Goal: Book appointment/travel/reservation

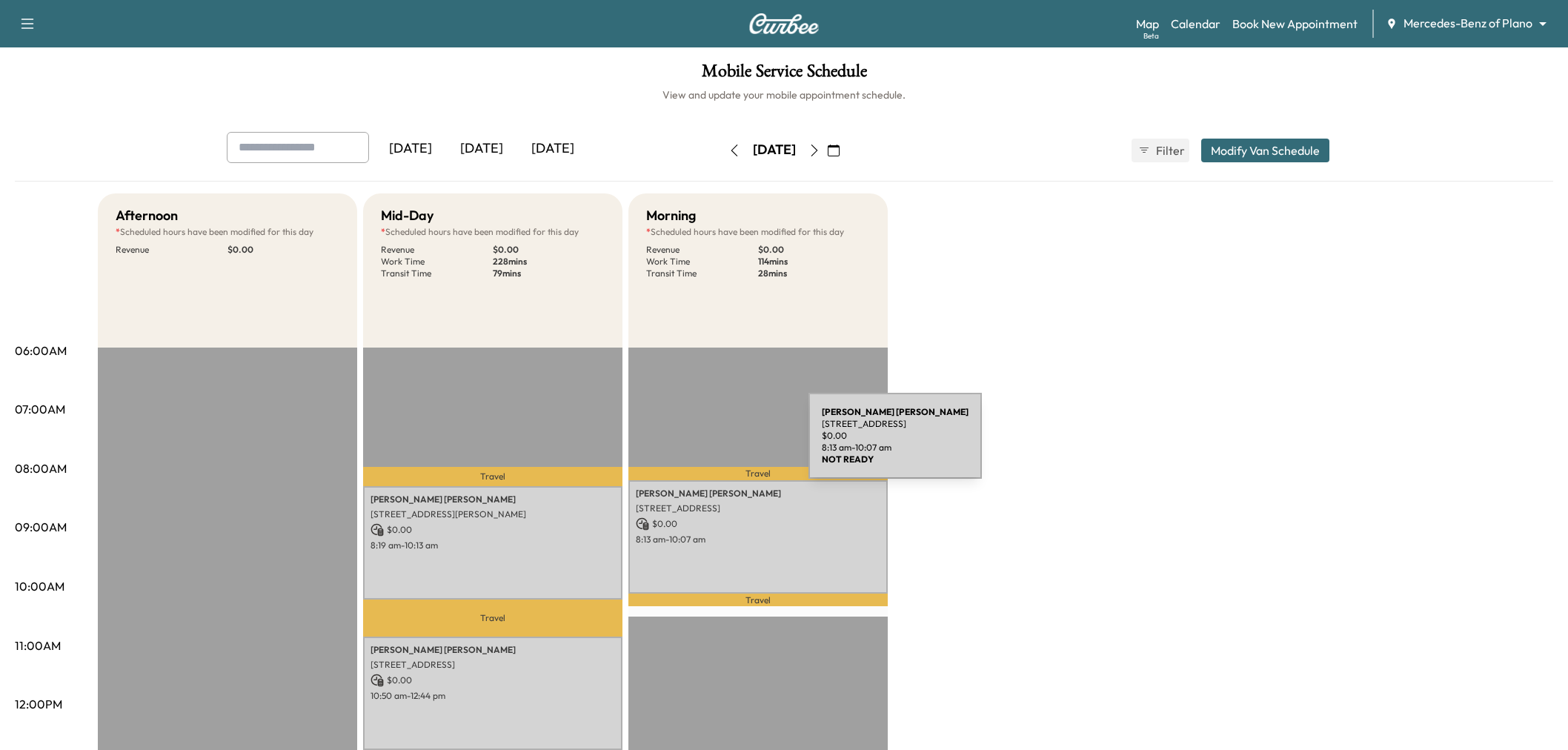
scroll to position [82, 0]
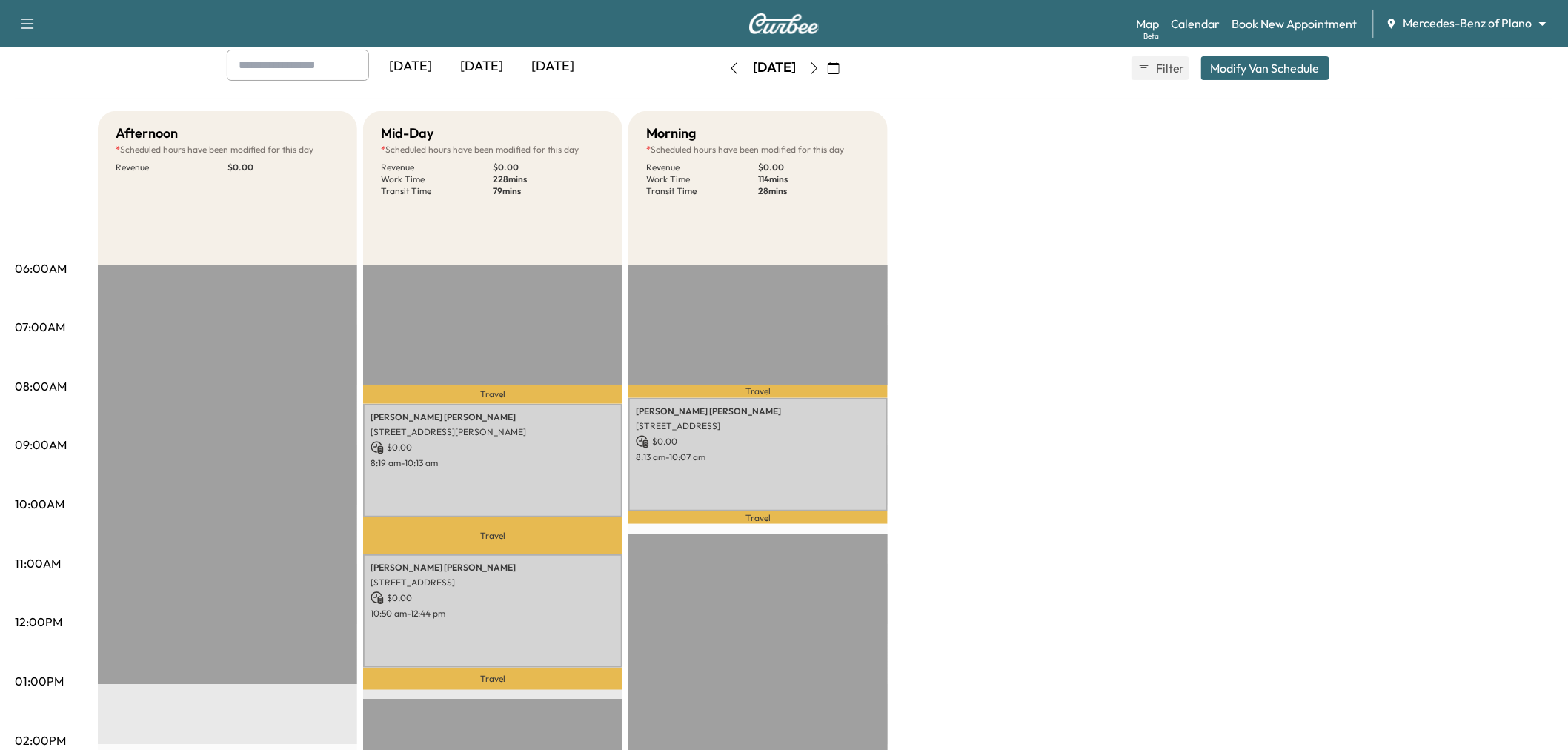
click at [472, 63] on div "[DATE]" at bounding box center [482, 66] width 71 height 34
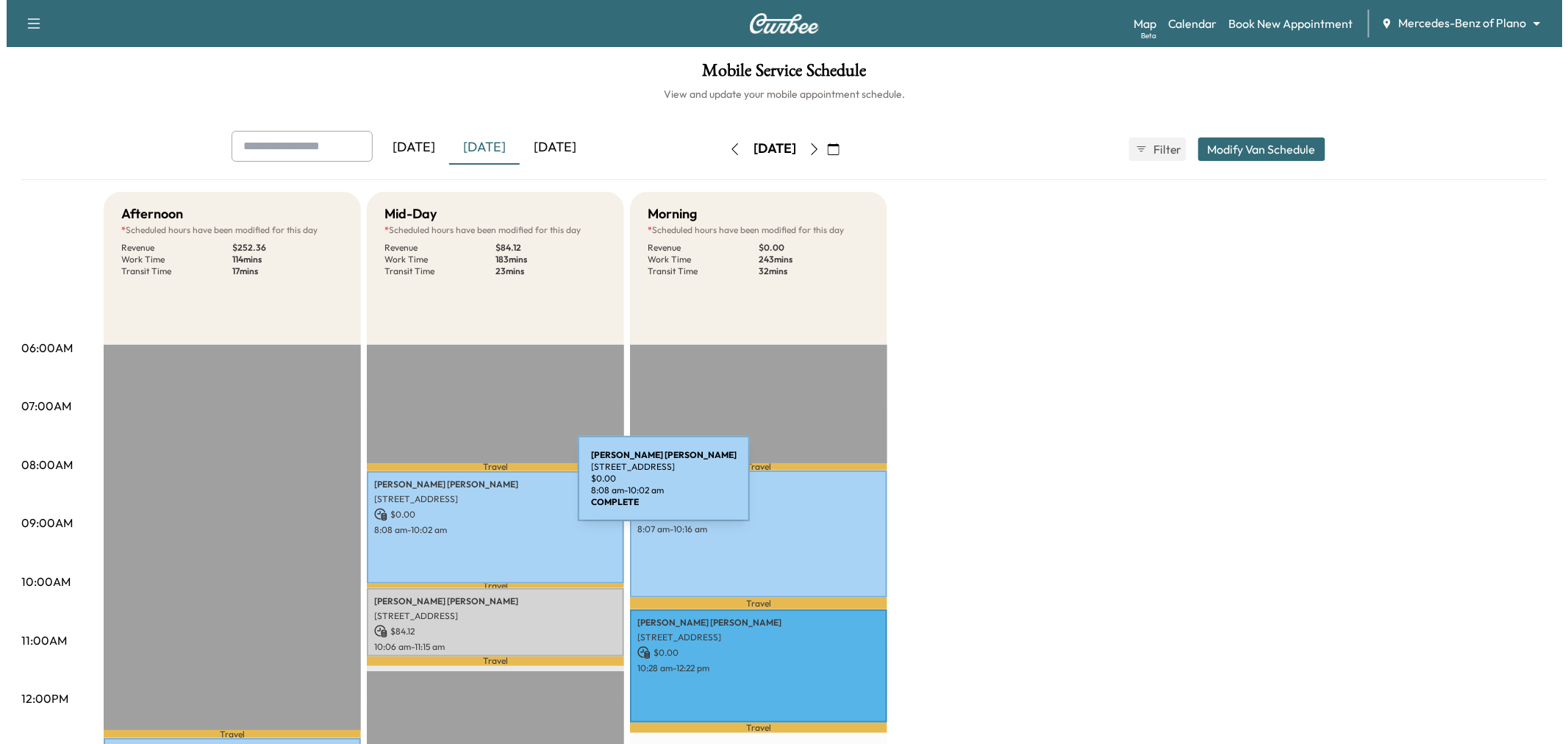
scroll to position [244, 0]
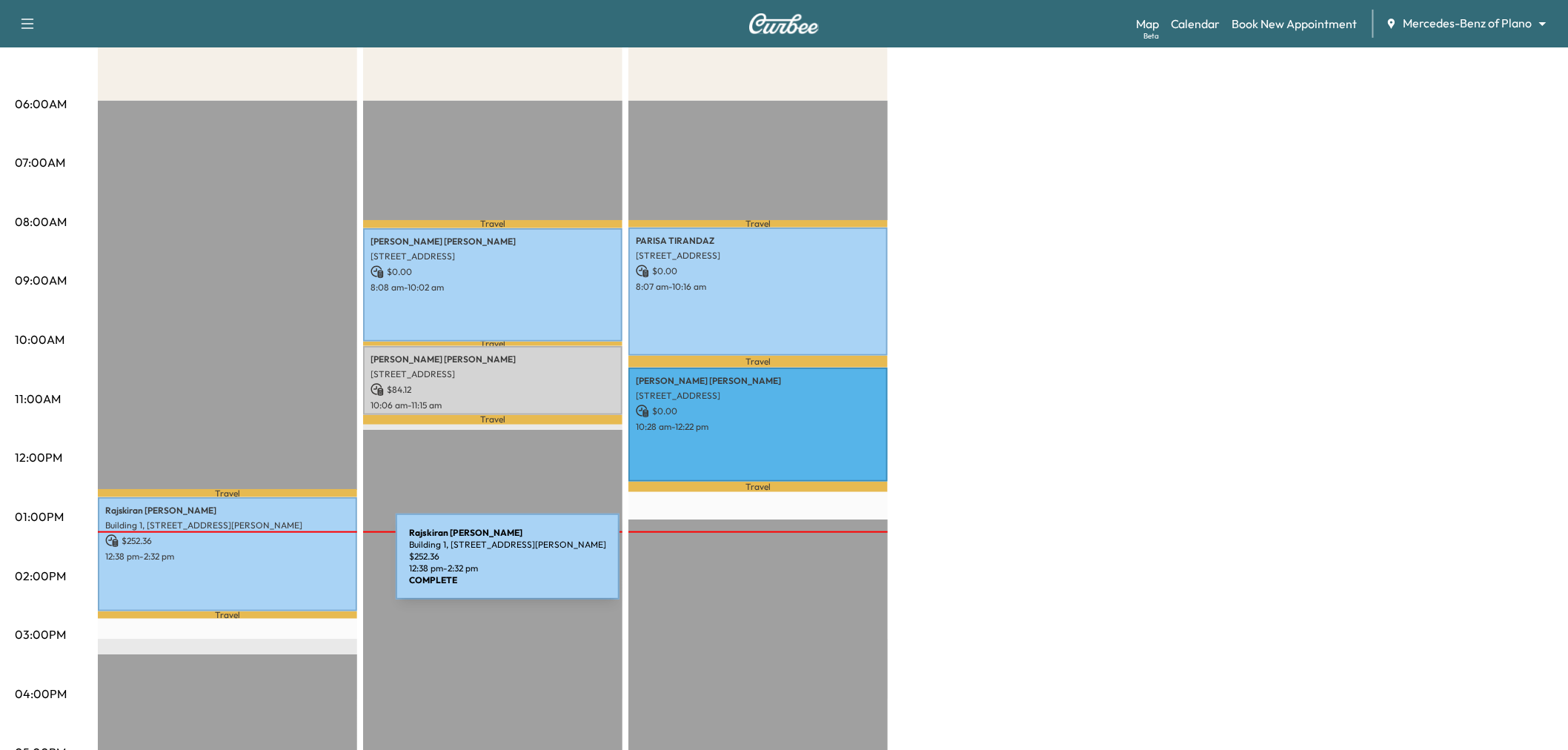
click at [285, 565] on div "[GEOGRAPHIC_DATA][PERSON_NAME][STREET_ADDRESS][PERSON_NAME][GEOGRAPHIC_DATA] $ …" at bounding box center [227, 554] width 259 height 114
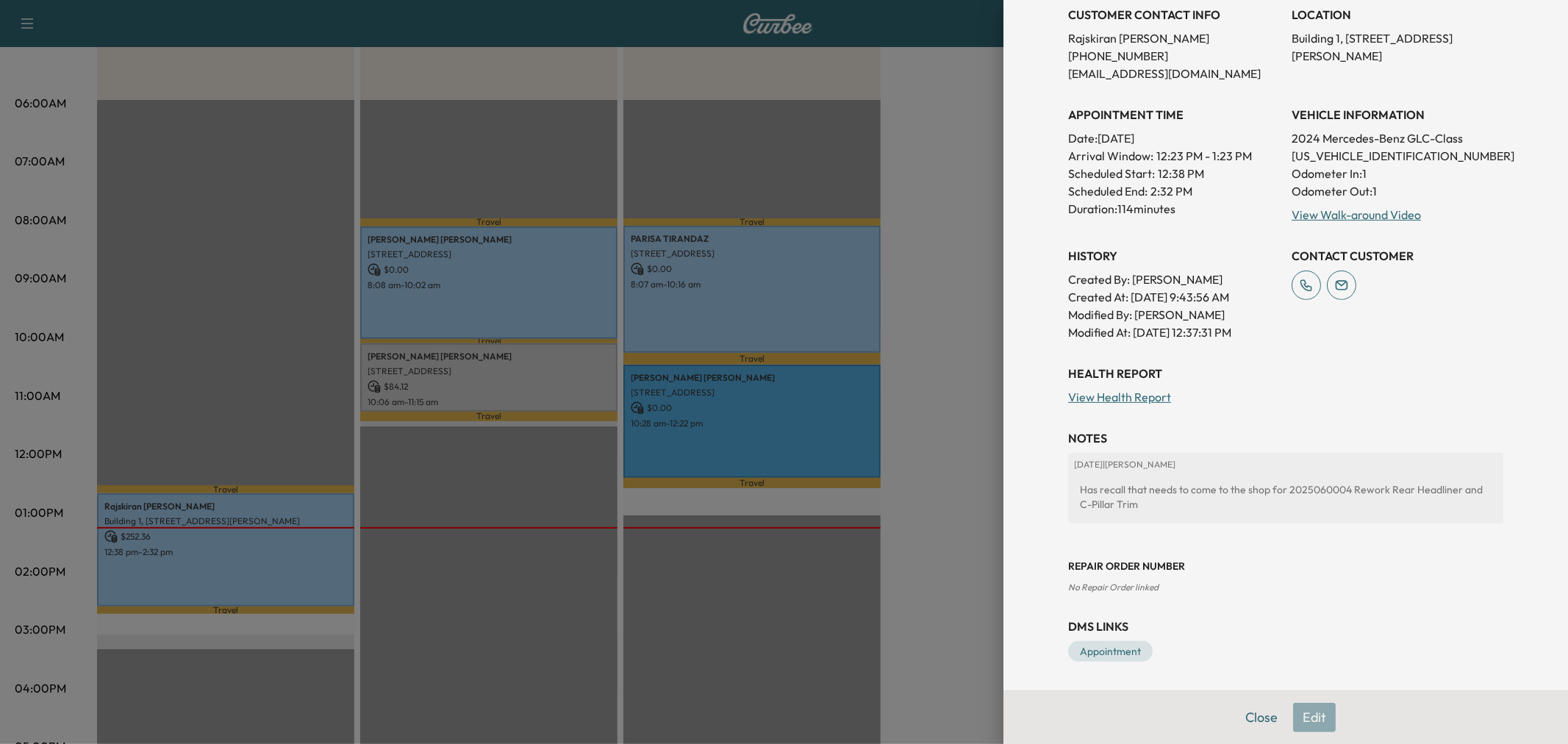
scroll to position [127, 0]
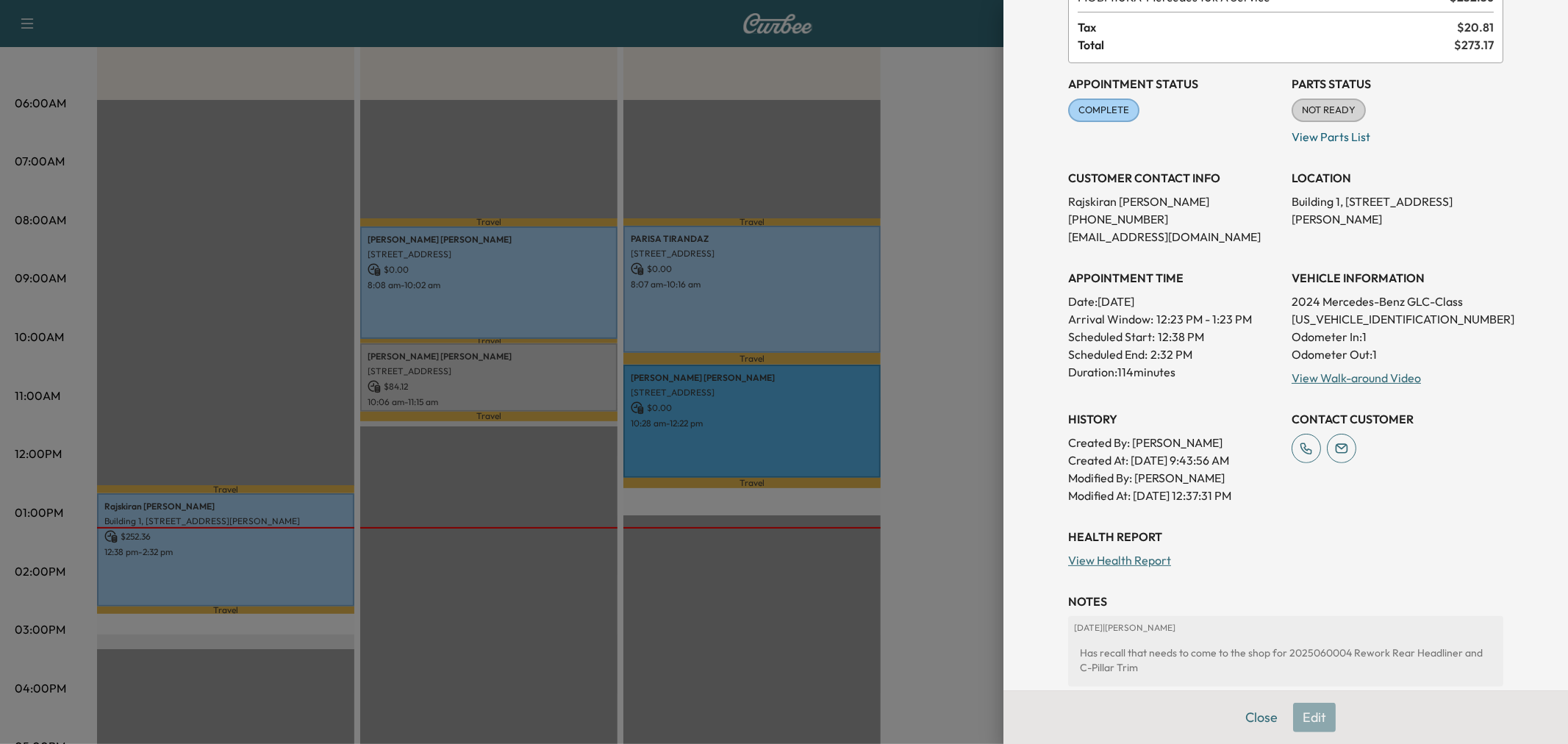
click at [1080, 193] on p "Rajskiran [PERSON_NAME]" at bounding box center [1173, 201] width 212 height 17
click at [1187, 223] on p "[PHONE_NUMBER]" at bounding box center [1173, 218] width 212 height 17
click at [1076, 217] on p "[PHONE_NUMBER]" at bounding box center [1173, 218] width 212 height 17
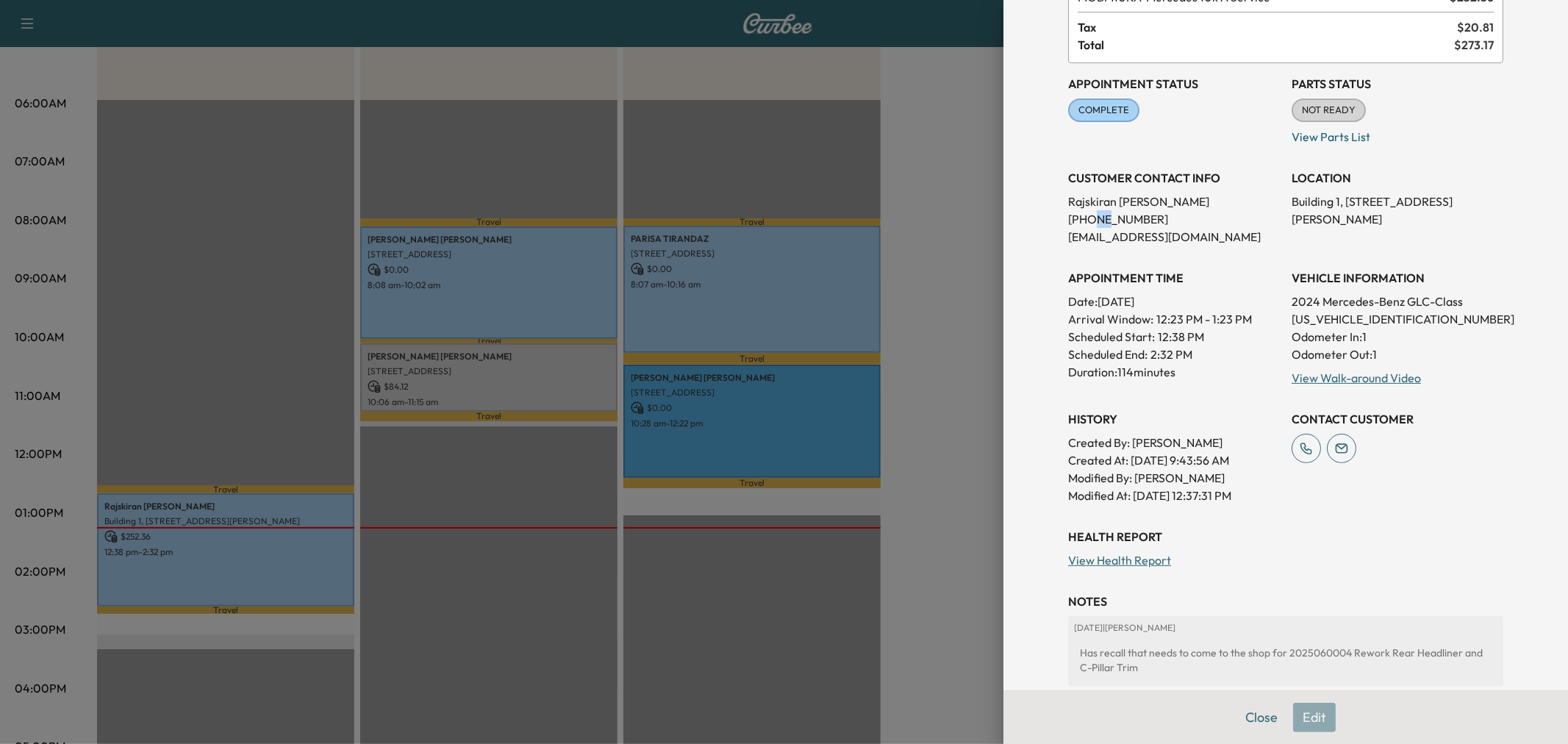
click at [1076, 217] on p "[PHONE_NUMBER]" at bounding box center [1173, 218] width 212 height 17
copy p "[PHONE_NUMBER]"
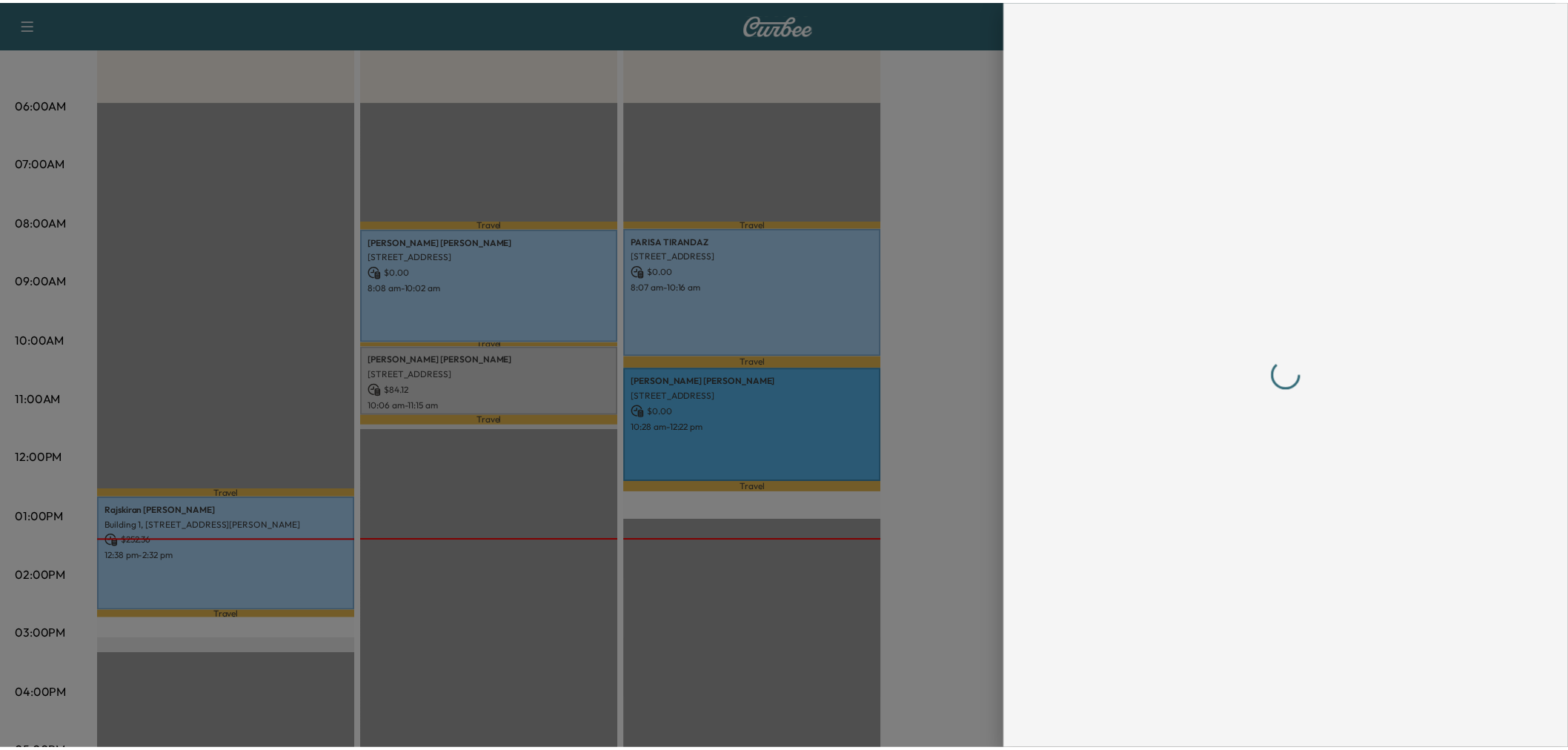
scroll to position [0, 0]
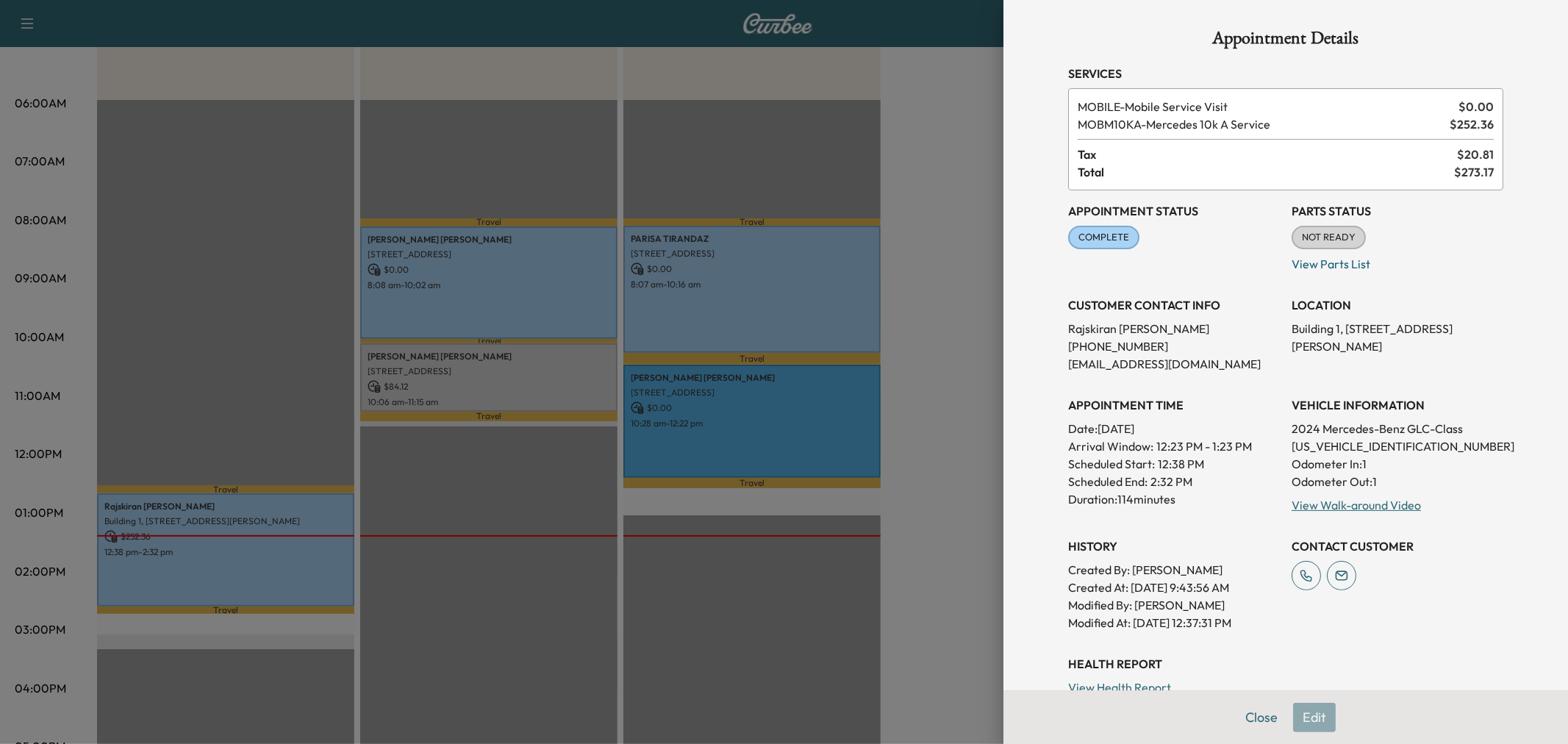
click at [423, 491] on div at bounding box center [784, 372] width 1568 height 744
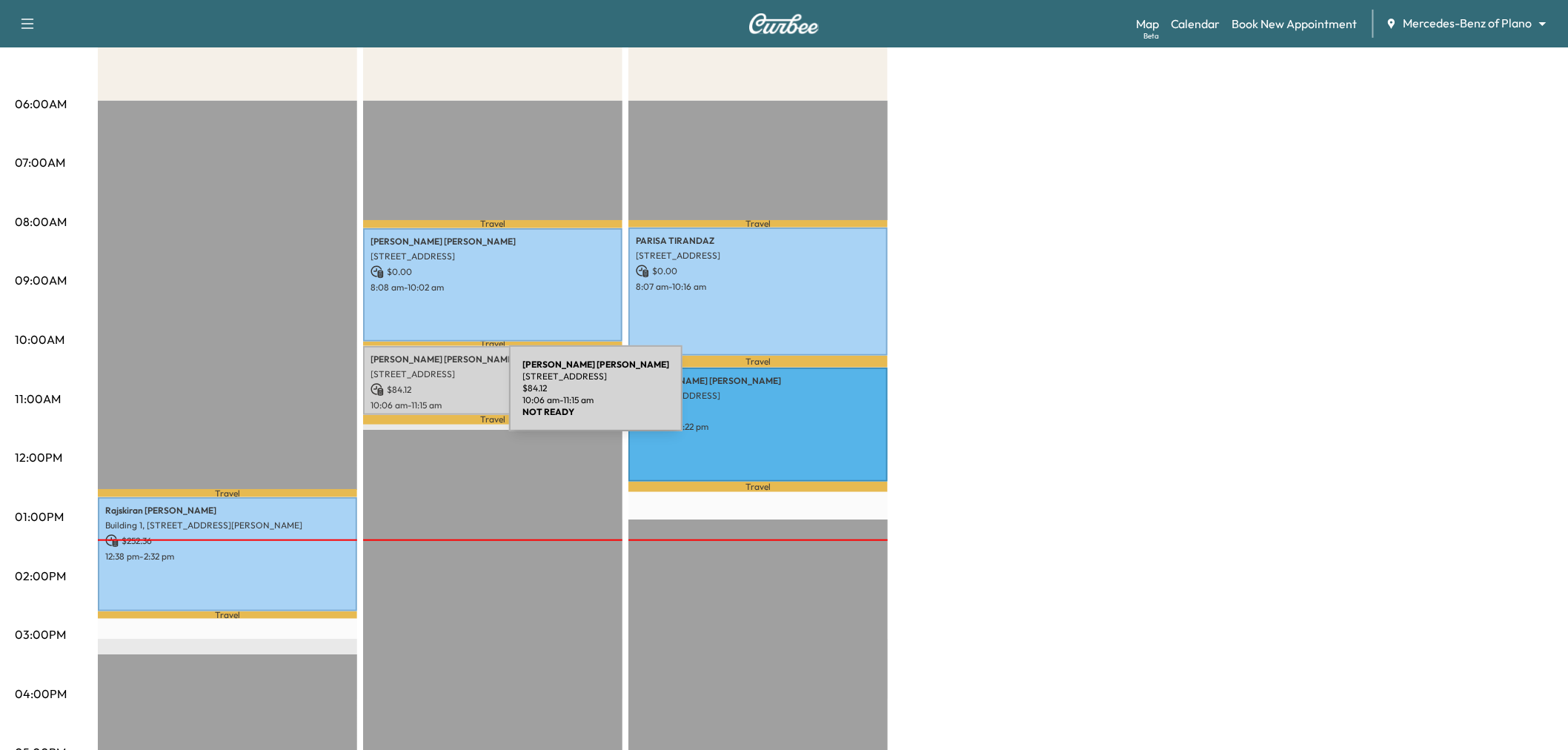
scroll to position [82, 0]
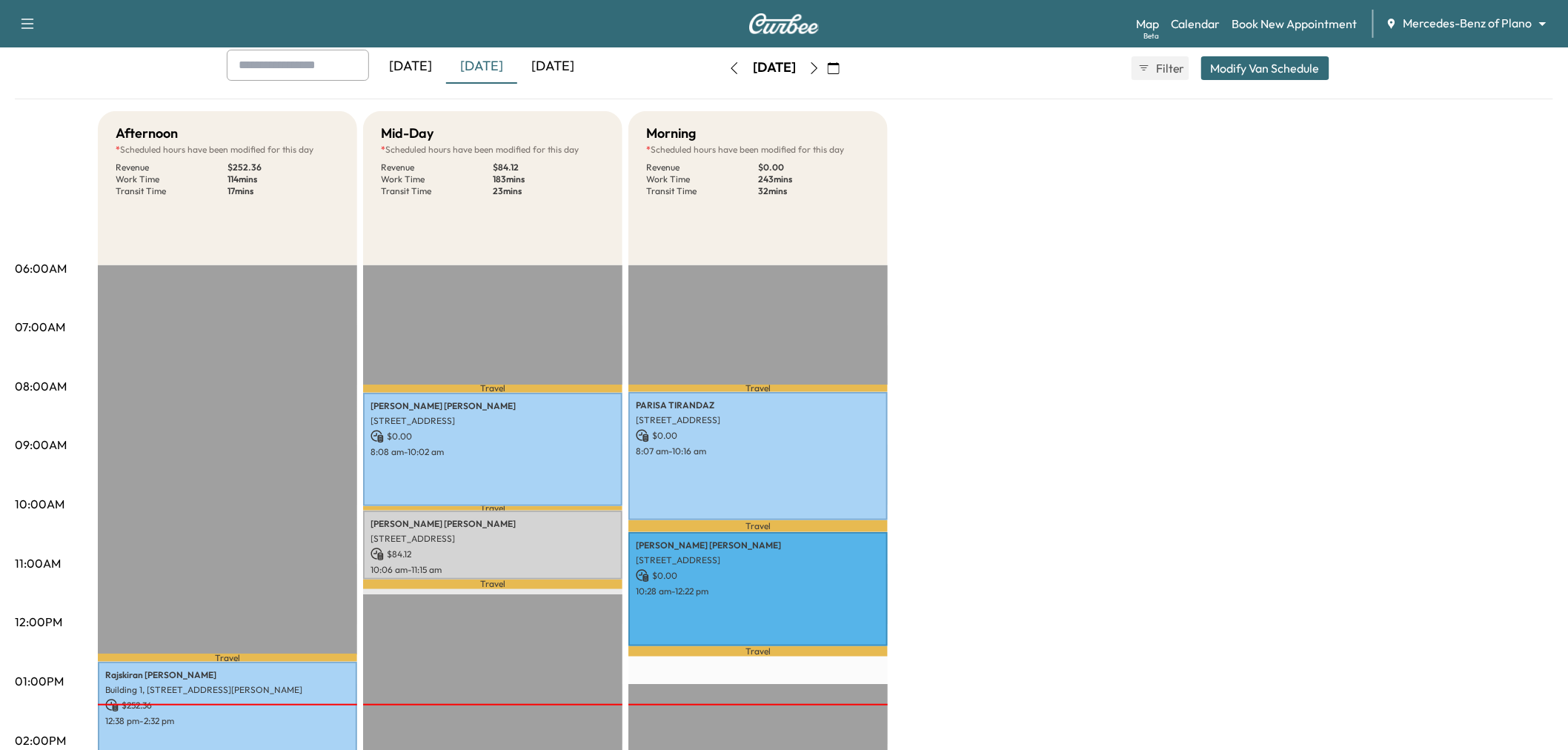
click at [728, 64] on icon "button" at bounding box center [734, 68] width 12 height 12
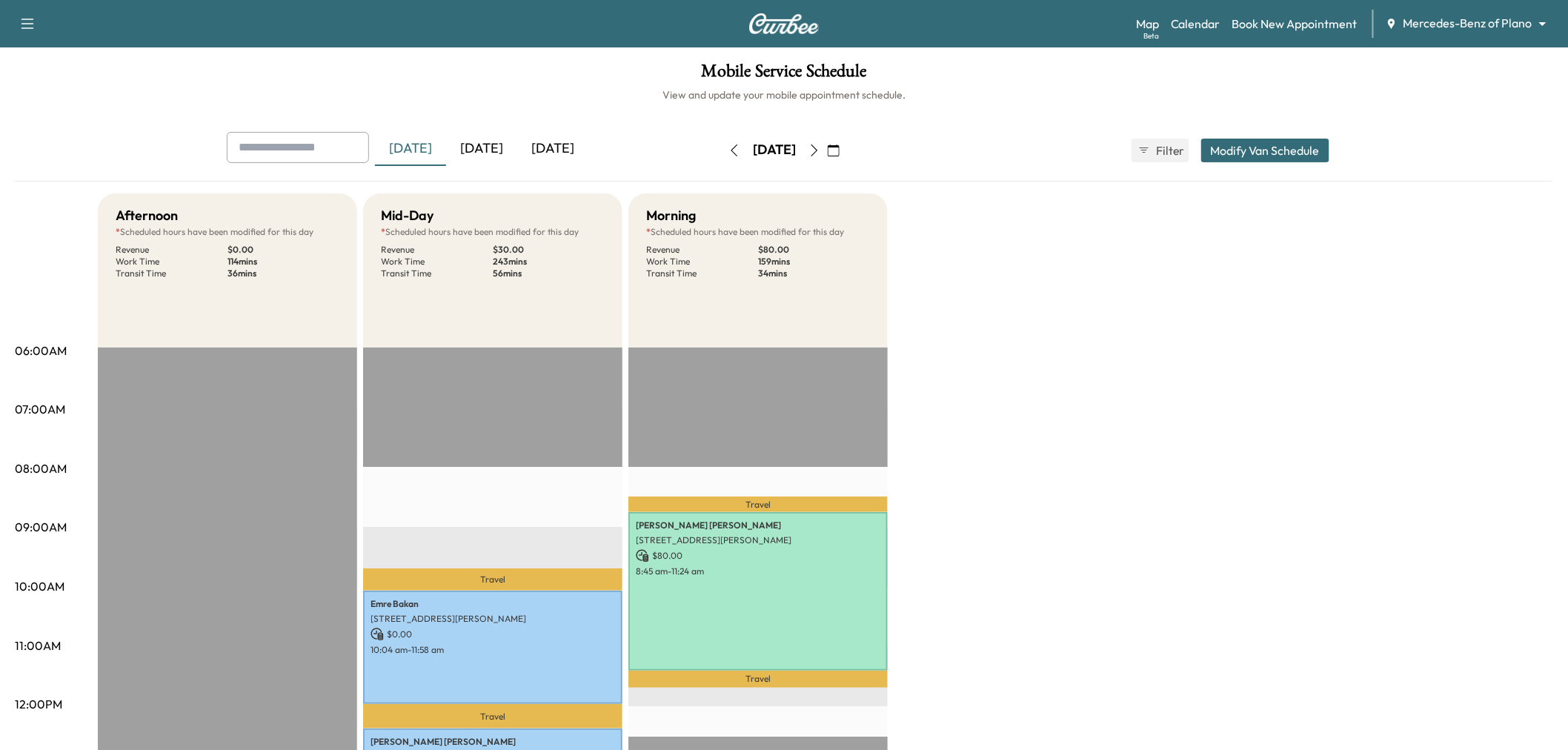
click at [821, 148] on icon "button" at bounding box center [814, 150] width 12 height 12
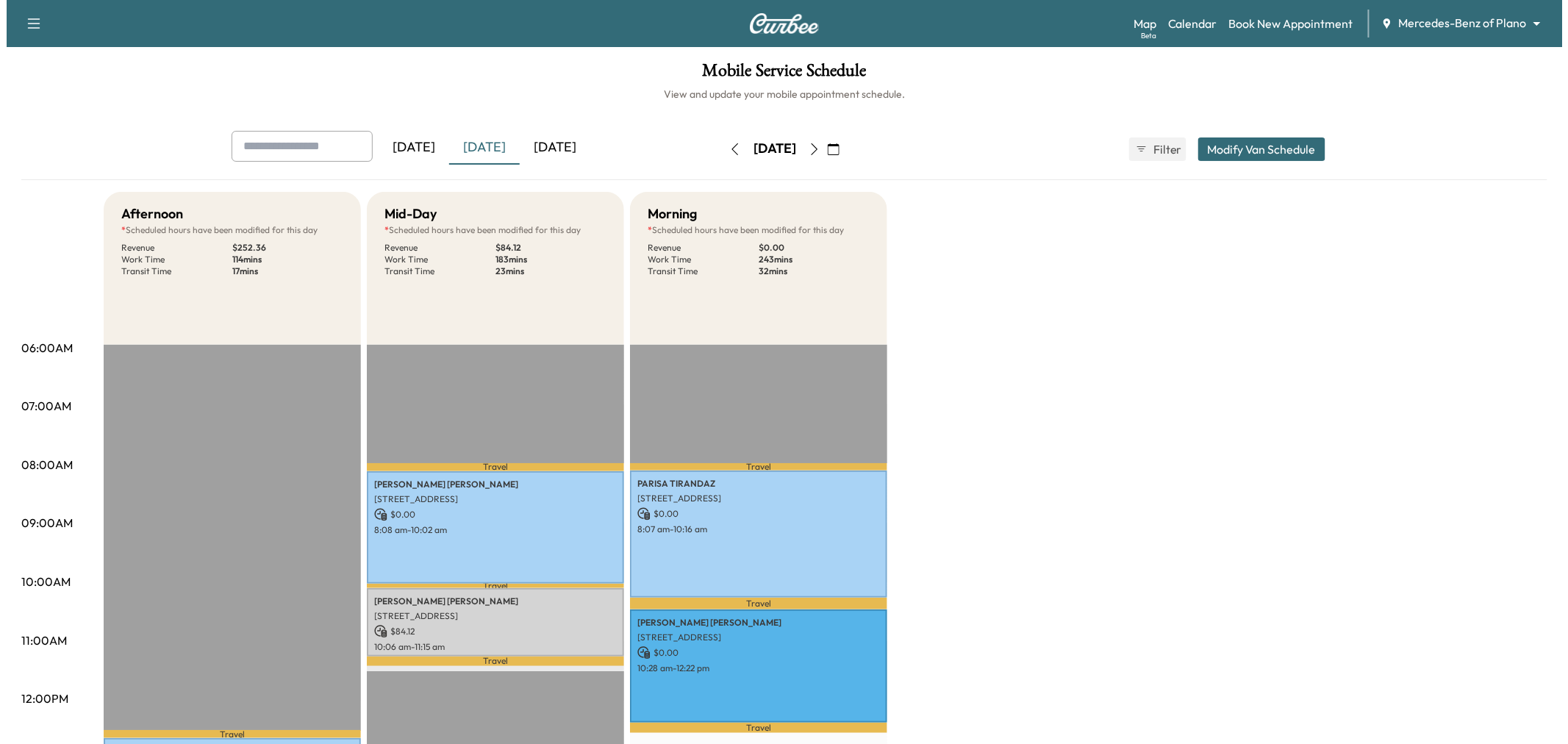
scroll to position [164, 0]
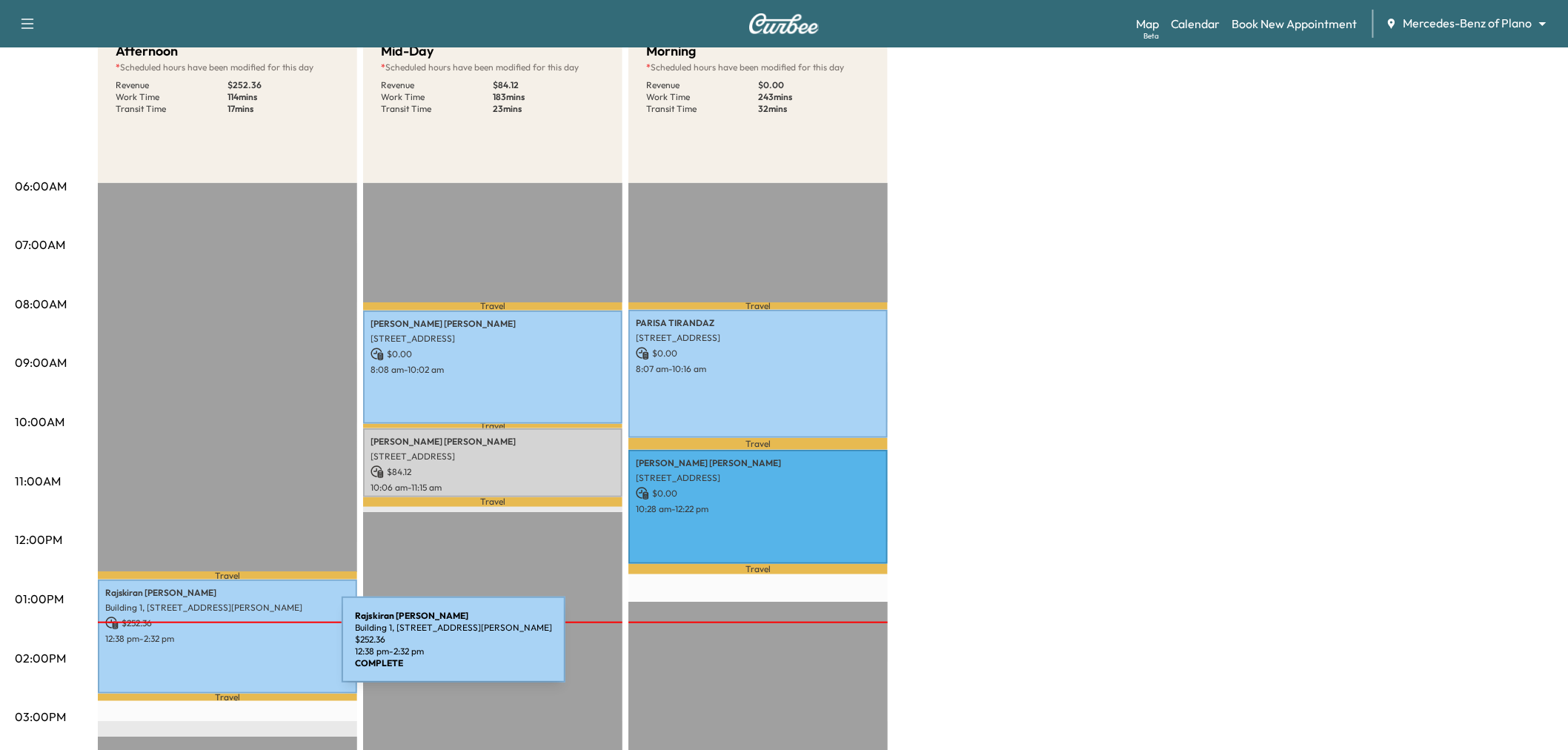
click at [231, 648] on div "[GEOGRAPHIC_DATA][PERSON_NAME][STREET_ADDRESS][PERSON_NAME][GEOGRAPHIC_DATA] $ …" at bounding box center [227, 636] width 259 height 114
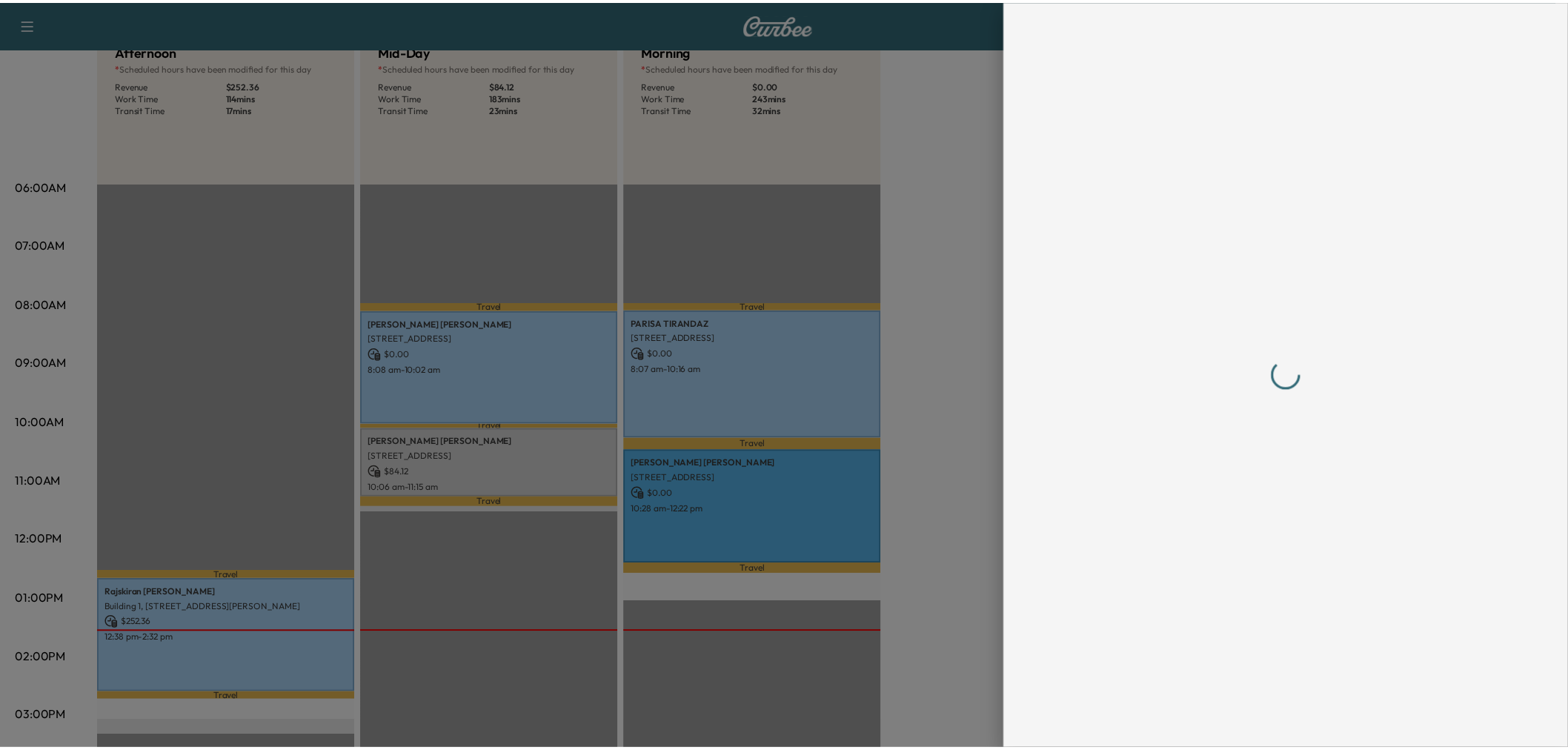
scroll to position [0, 0]
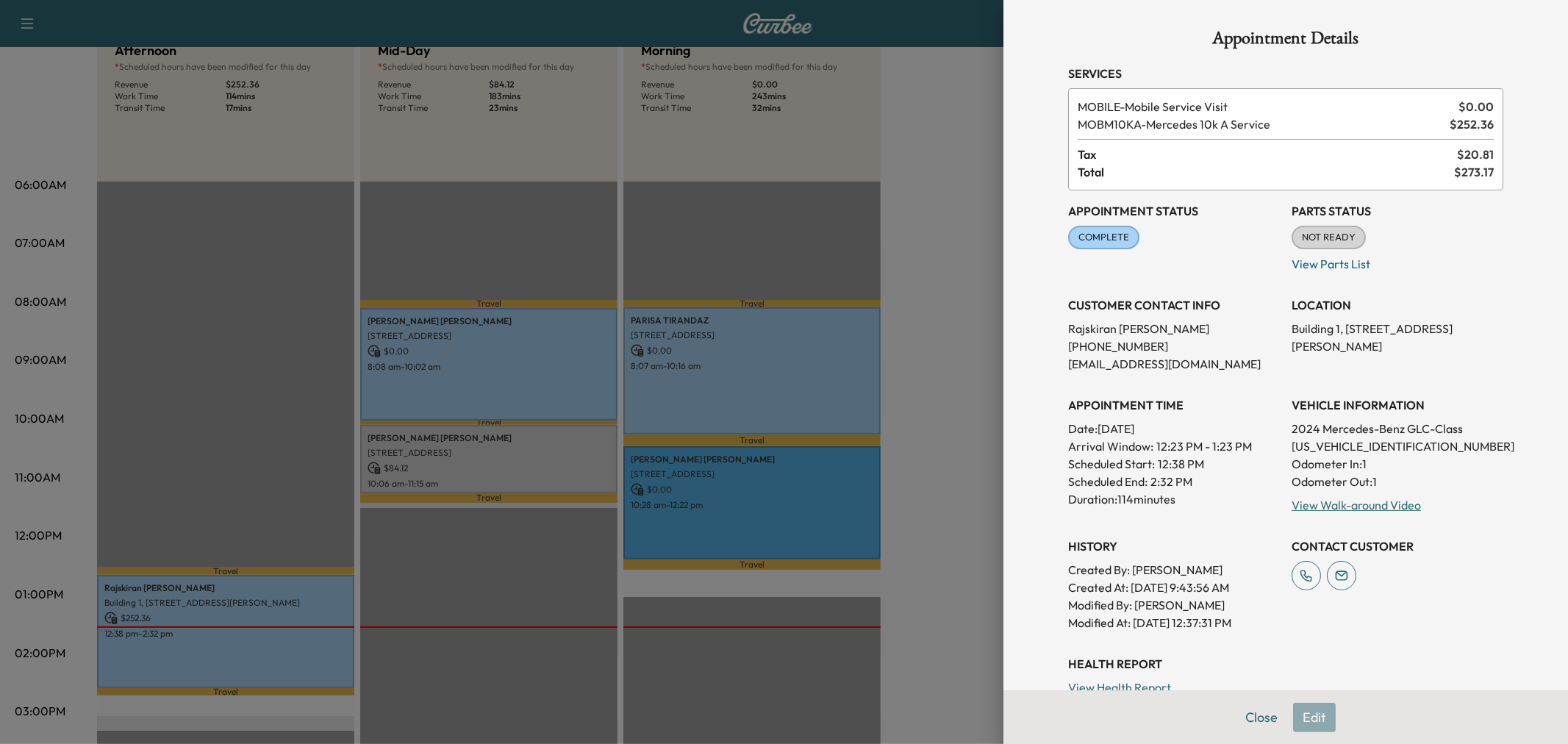
click at [700, 271] on div at bounding box center [784, 372] width 1568 height 744
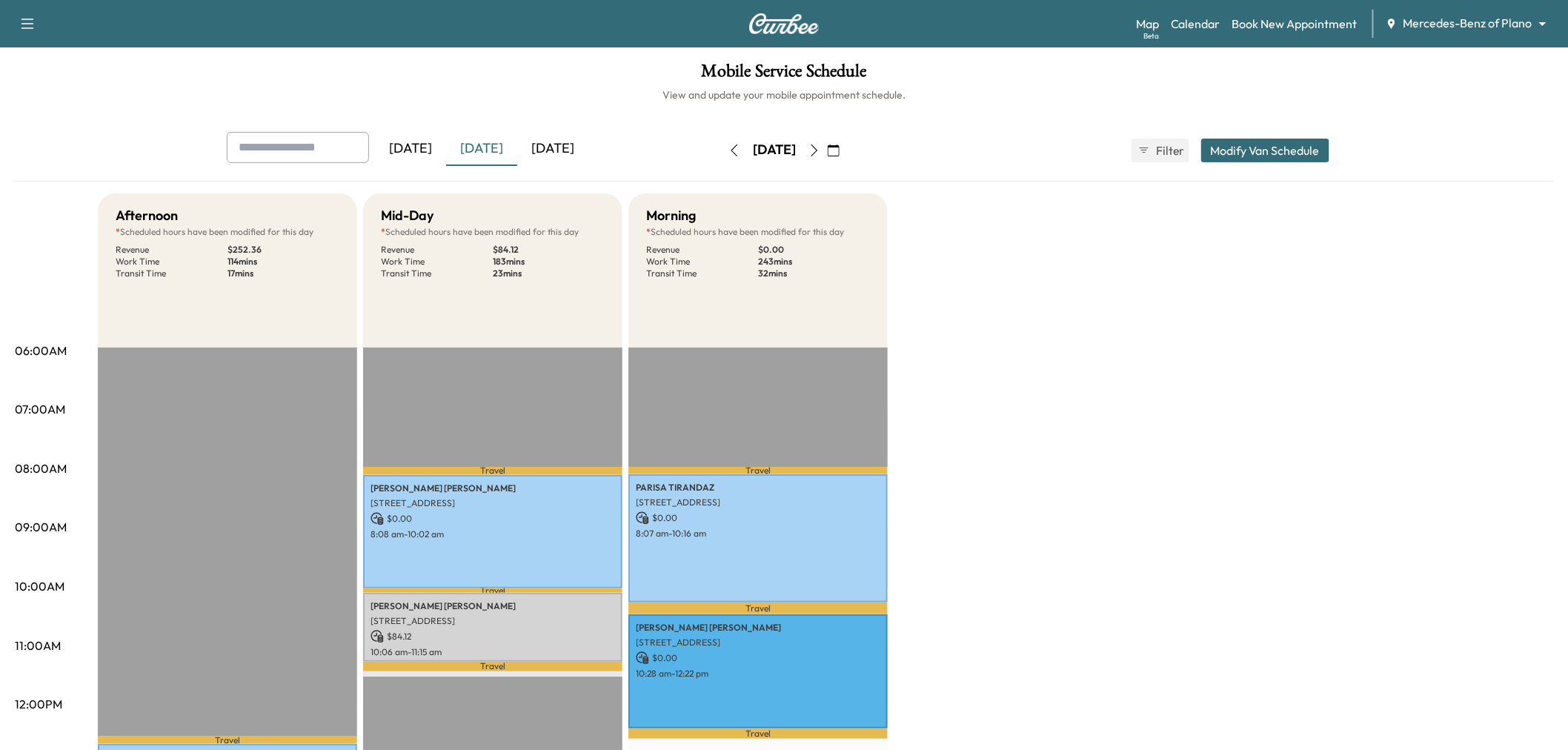
click at [541, 132] on div "[DATE]" at bounding box center [553, 148] width 71 height 34
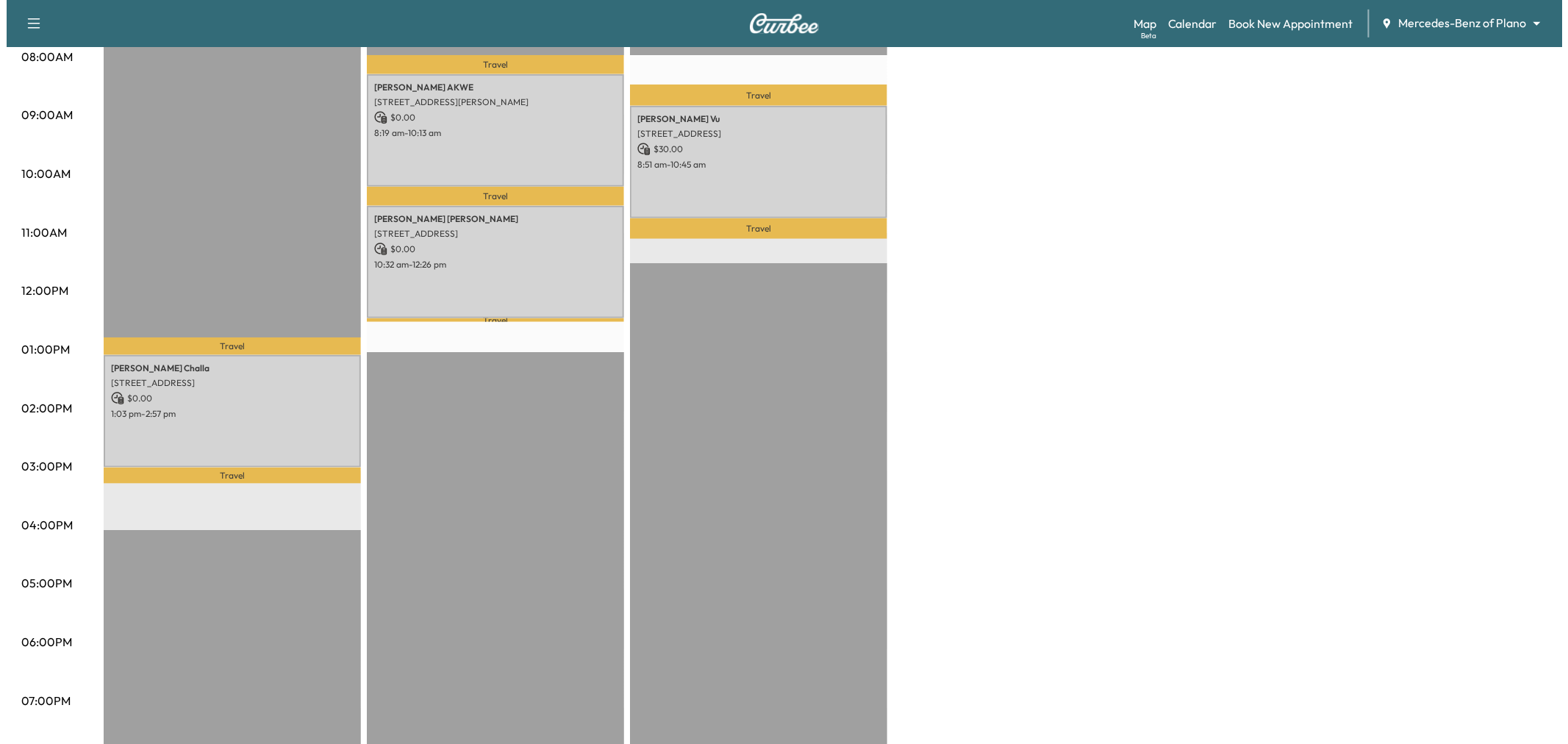
scroll to position [244, 0]
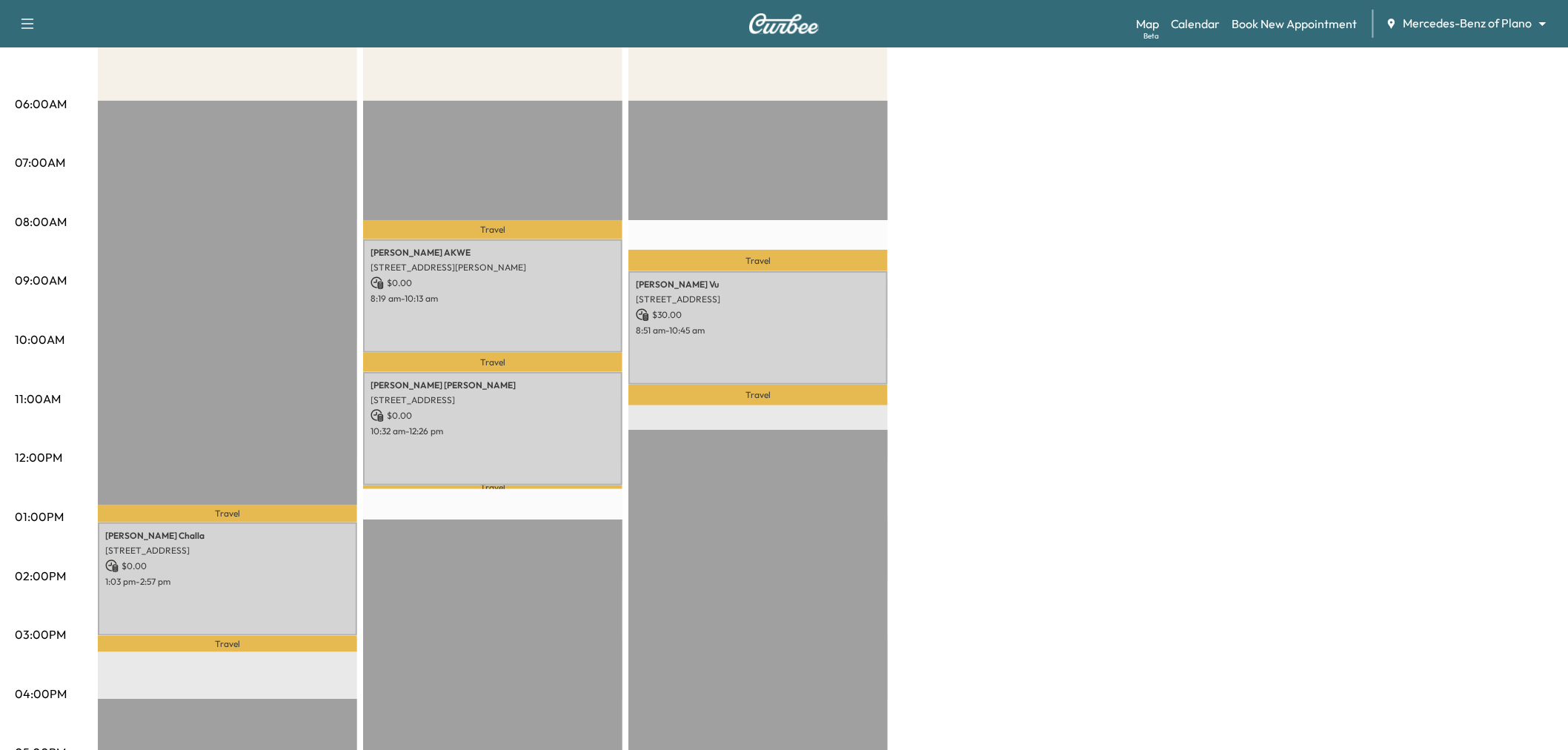
click at [1064, 446] on div "Afternoon * Scheduled hours have been modified for this day Revenue $ 0.00 Work…" at bounding box center [825, 503] width 1455 height 1112
click at [827, 339] on div "[PERSON_NAME] [STREET_ADDRESS] $ 30.00 8:51 am - 10:45 am" at bounding box center [757, 328] width 259 height 114
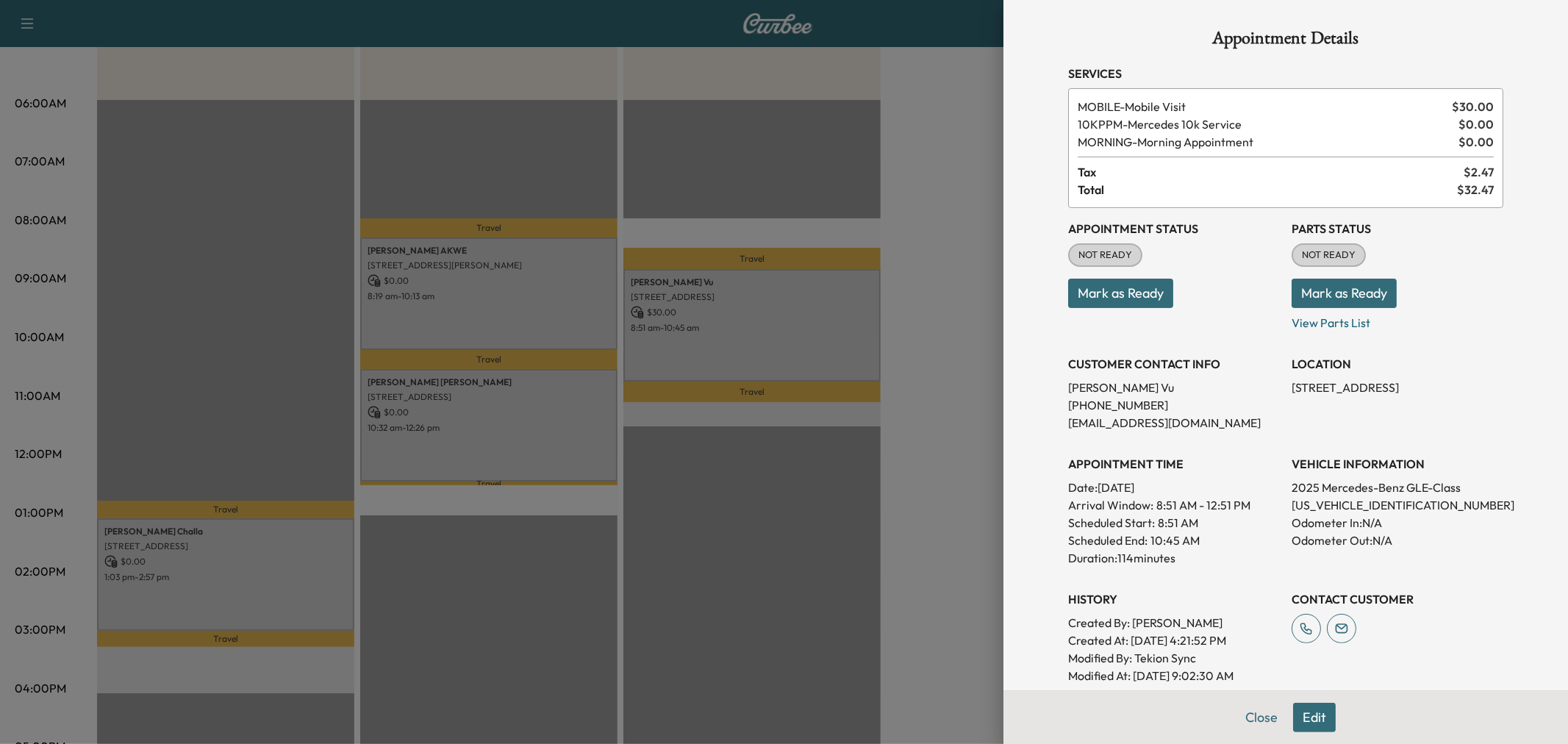
click at [820, 336] on div at bounding box center [784, 372] width 1568 height 744
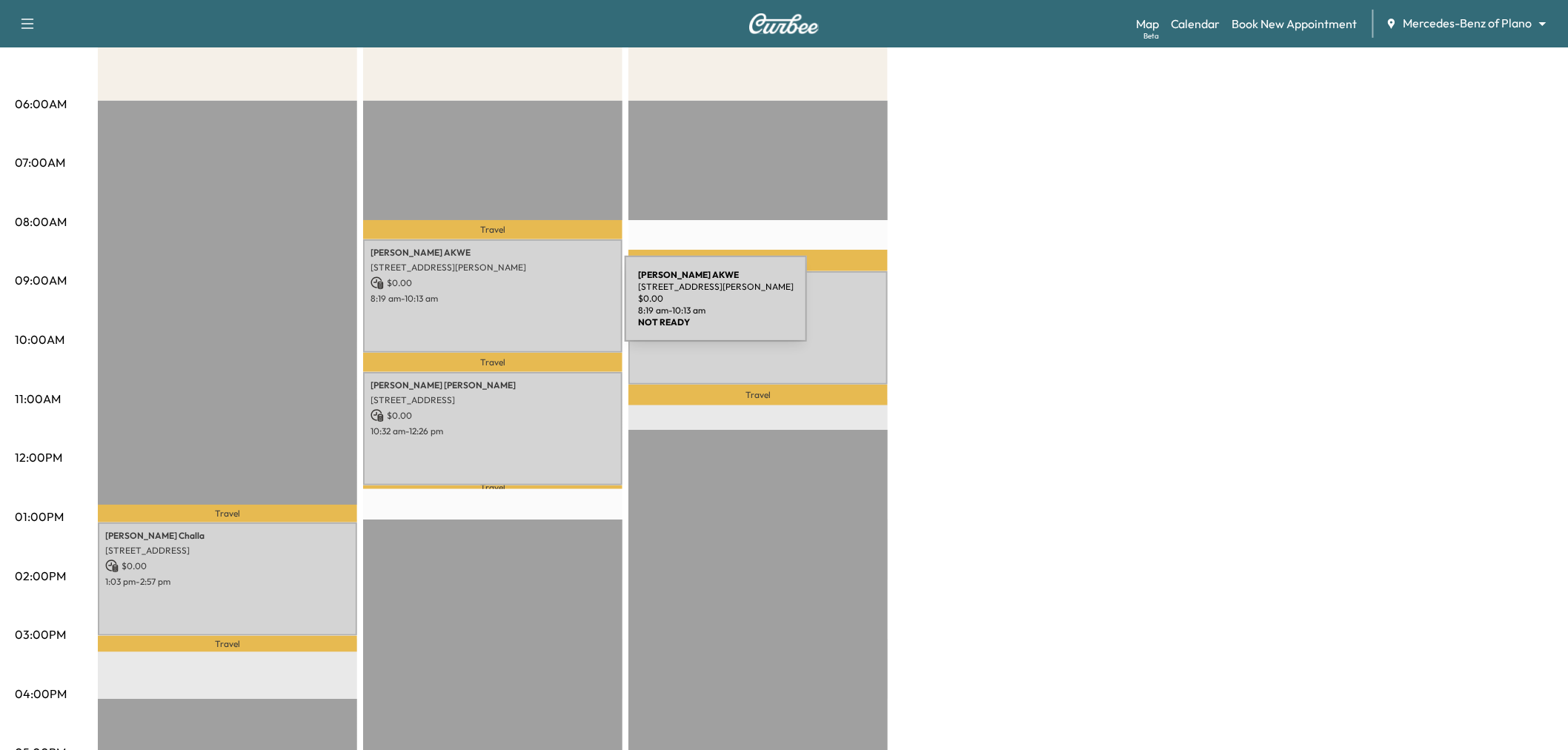
click at [514, 308] on div "[PERSON_NAME] [STREET_ADDRESS][PERSON_NAME] $ 0.00 8:19 am - 10:13 am" at bounding box center [492, 296] width 259 height 114
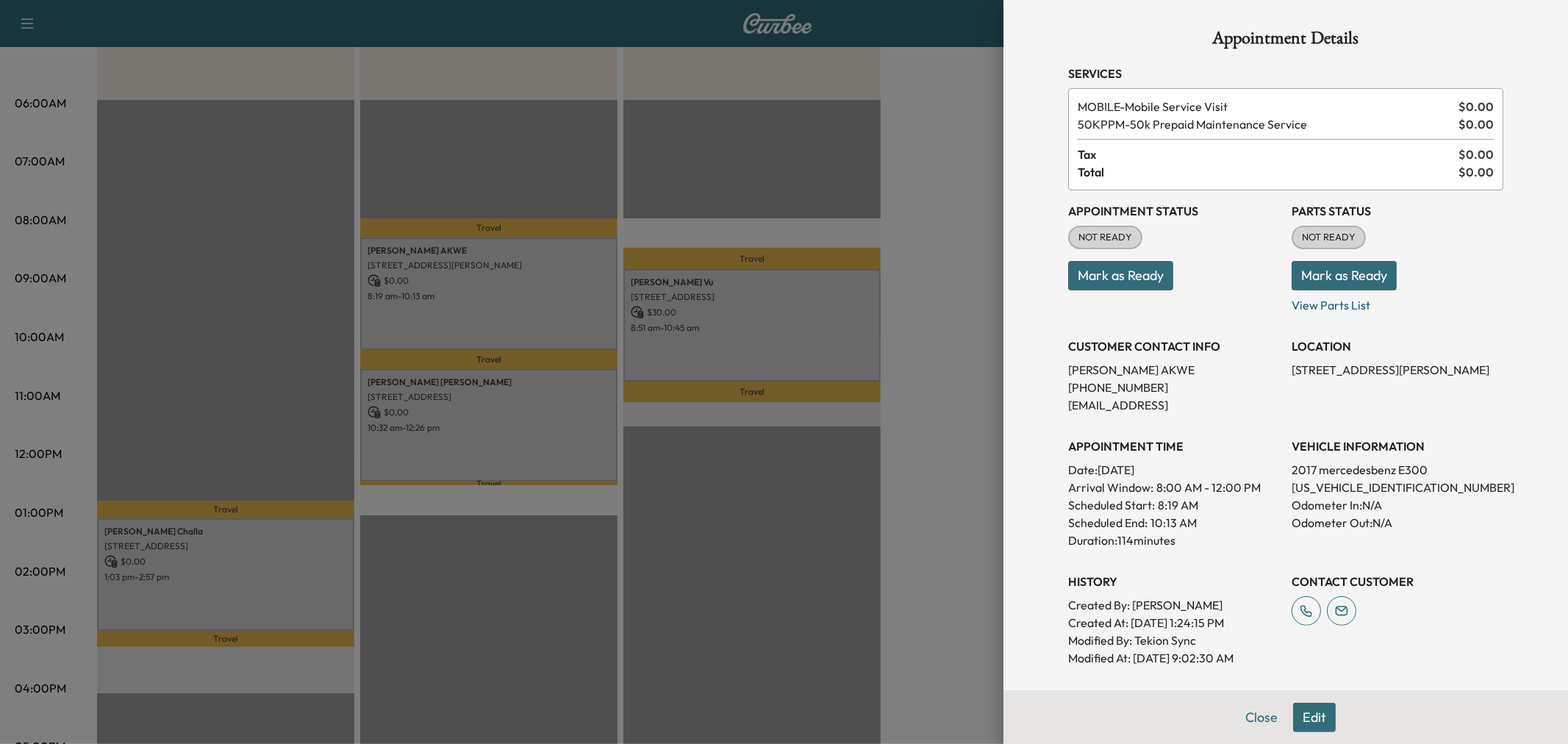
click at [510, 305] on div at bounding box center [784, 372] width 1568 height 744
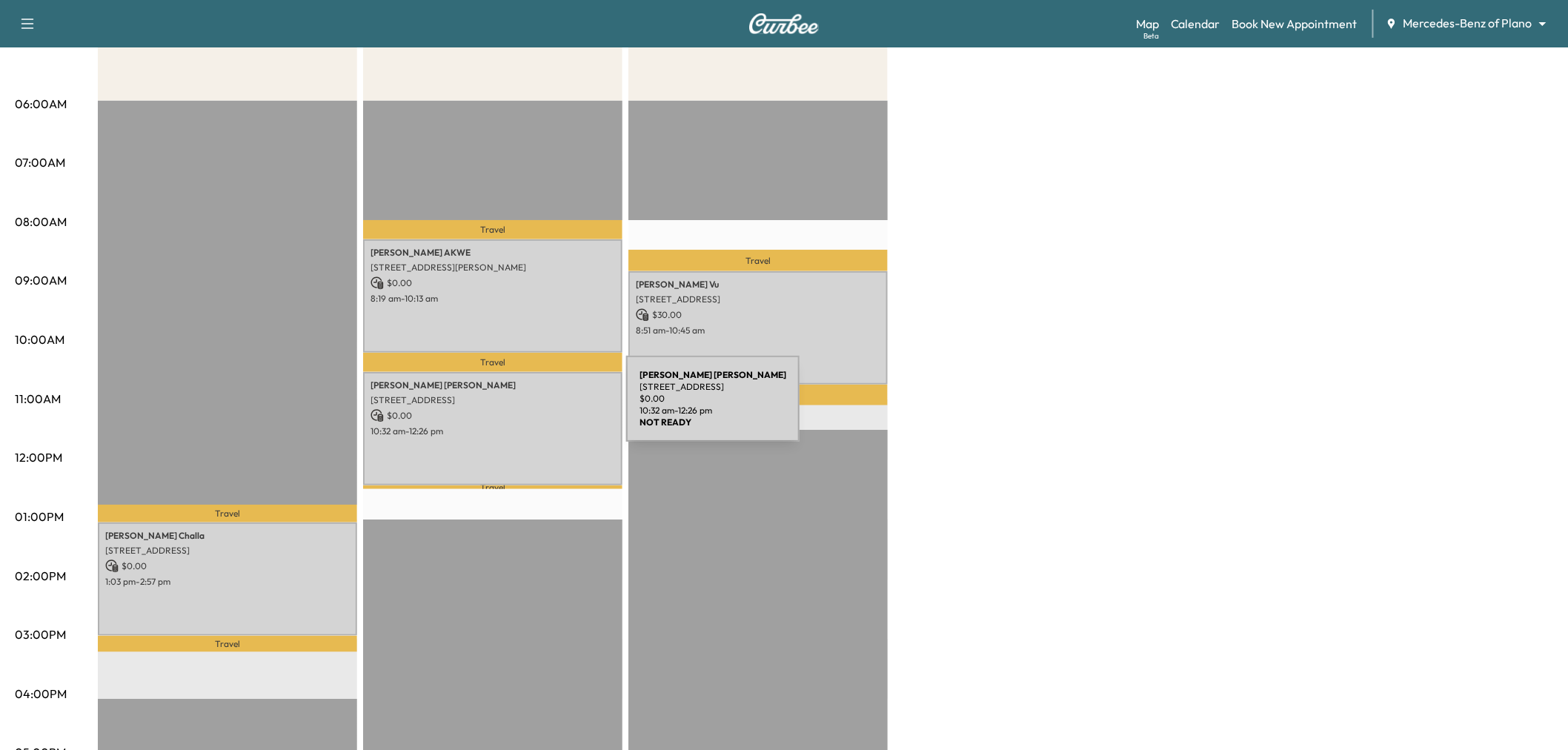
click at [515, 409] on p "$ 0.00" at bounding box center [493, 416] width 245 height 14
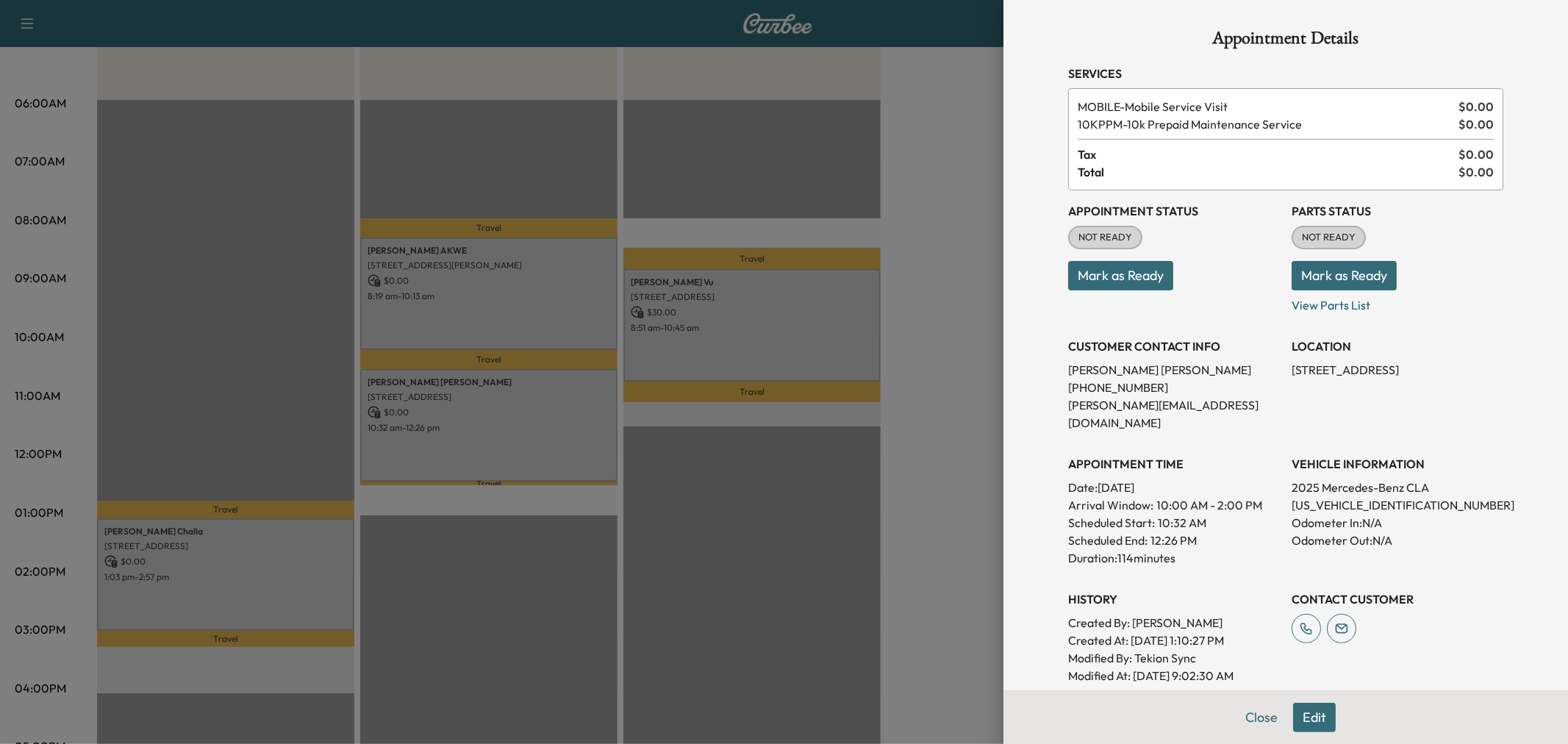
click at [511, 404] on div at bounding box center [784, 372] width 1568 height 744
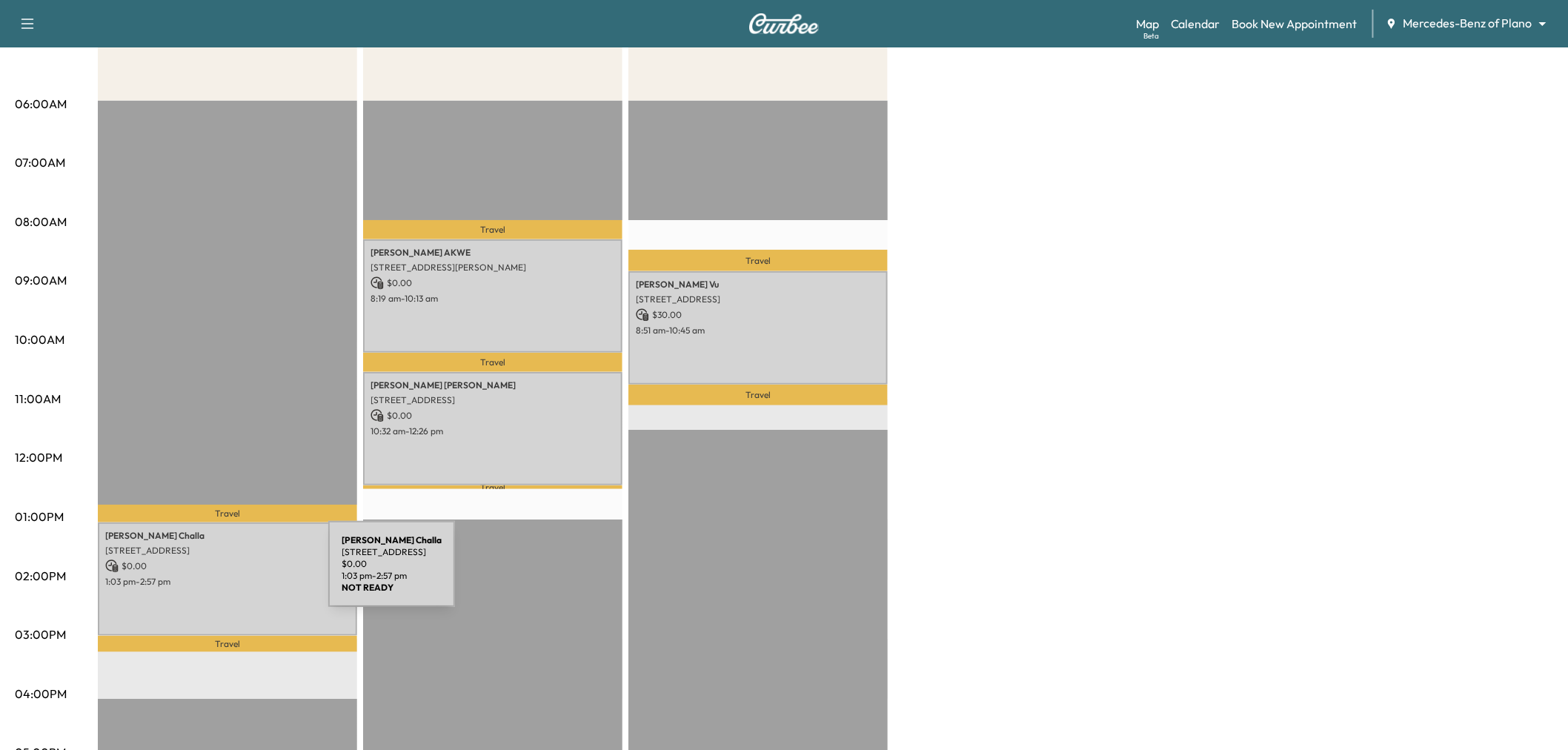
click at [217, 576] on p "1:03 pm - 2:57 pm" at bounding box center [227, 582] width 245 height 12
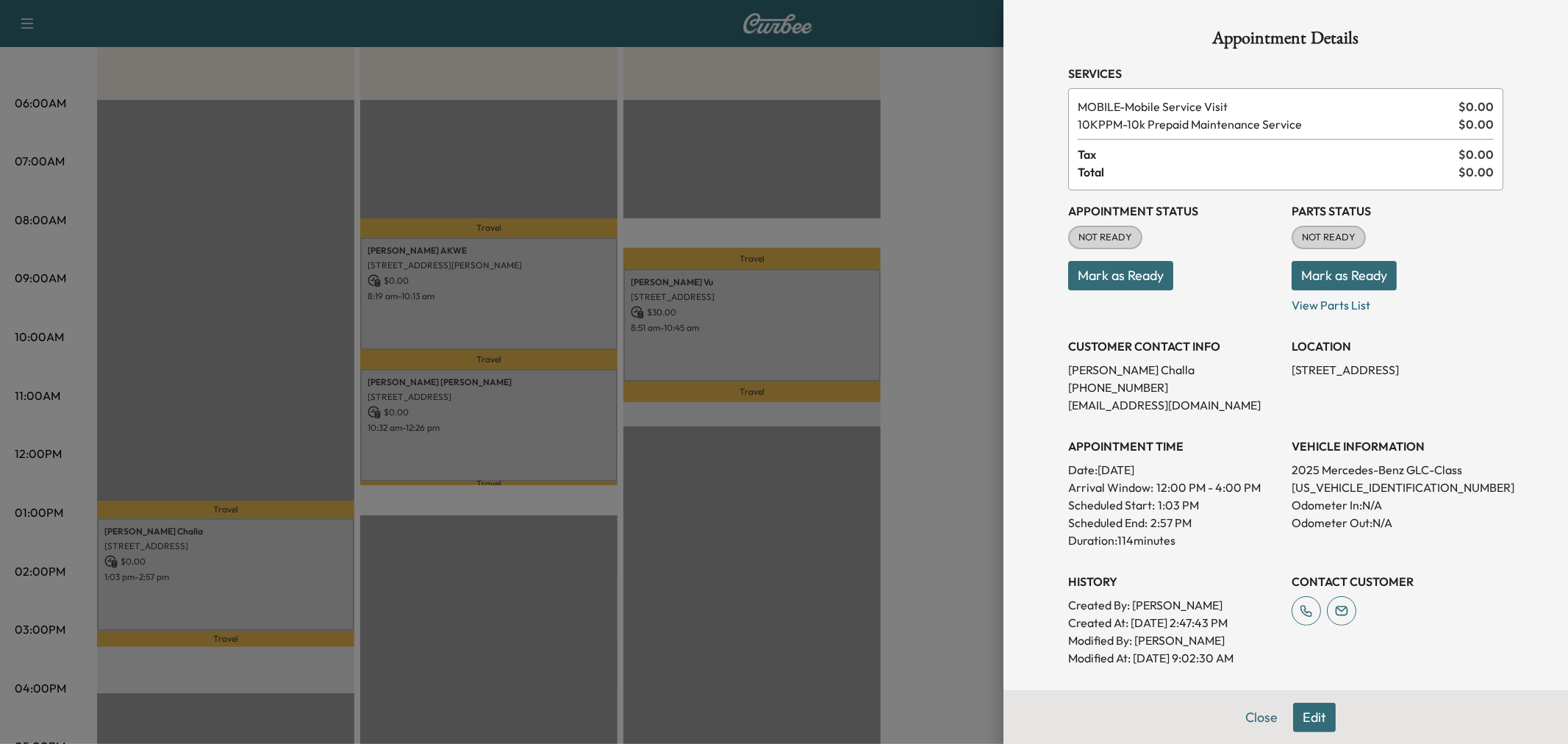
click at [215, 568] on div at bounding box center [784, 372] width 1568 height 744
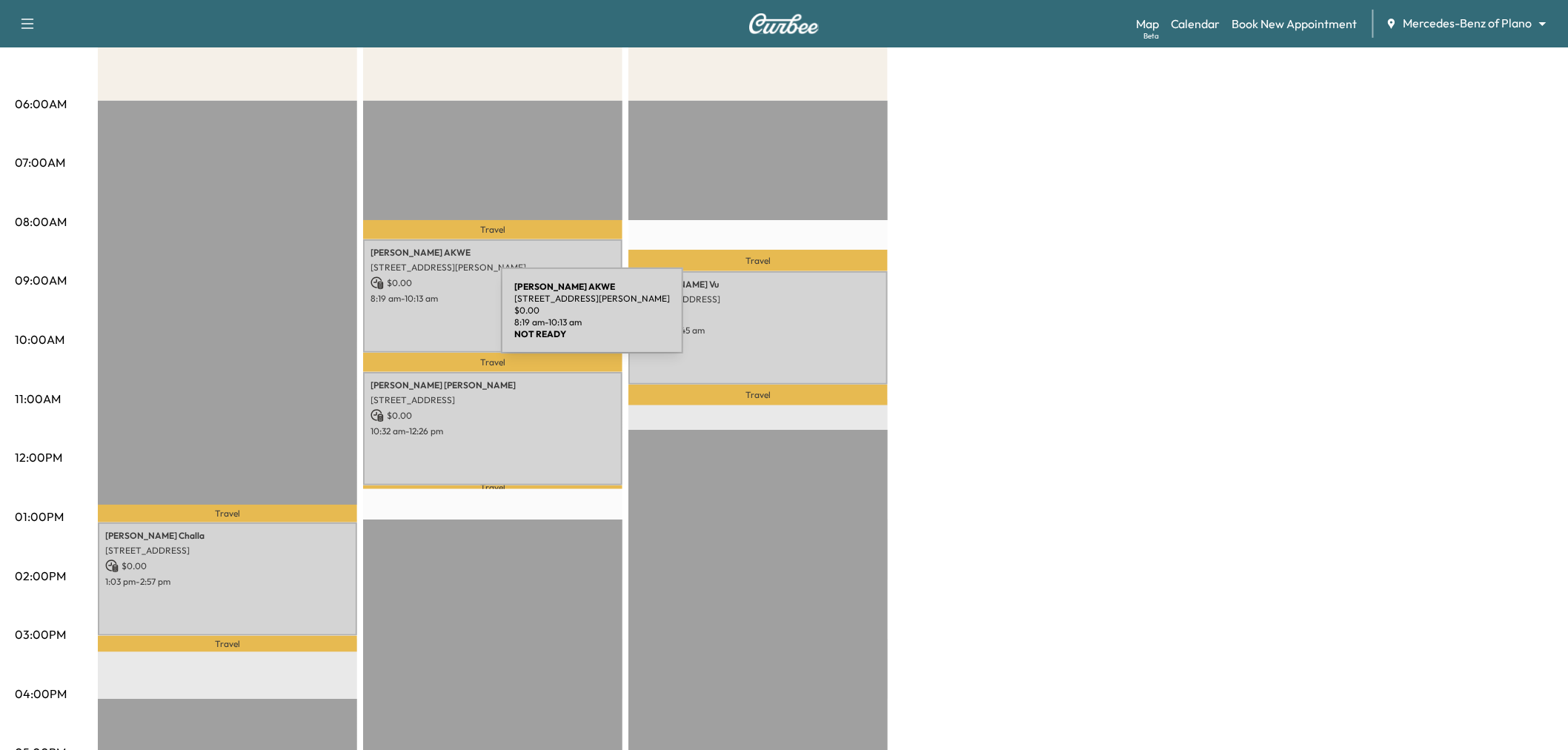
click at [394, 317] on div "[PERSON_NAME] [STREET_ADDRESS][PERSON_NAME] $ 0.00 8:19 am - 10:13 am" at bounding box center [492, 296] width 259 height 114
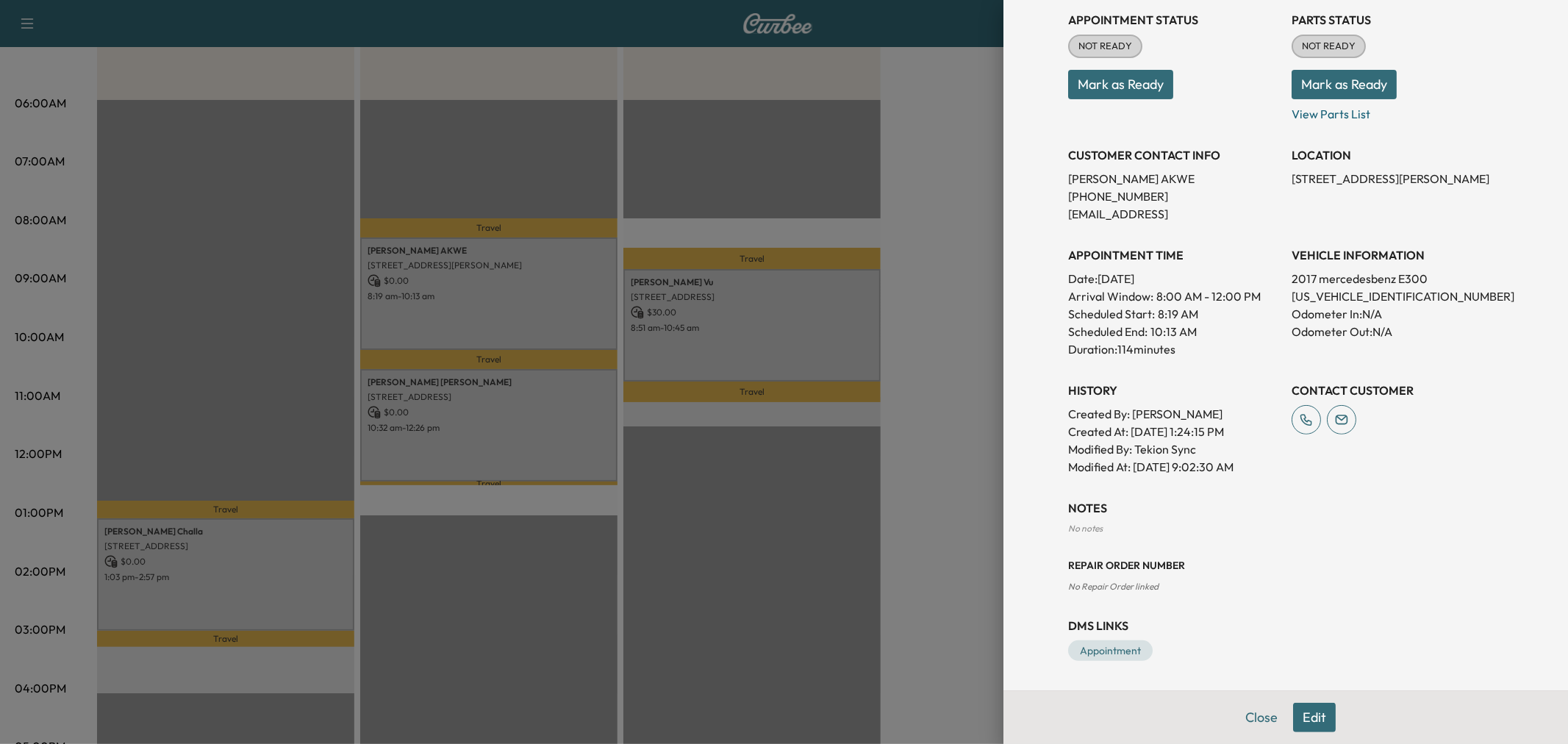
scroll to position [0, 0]
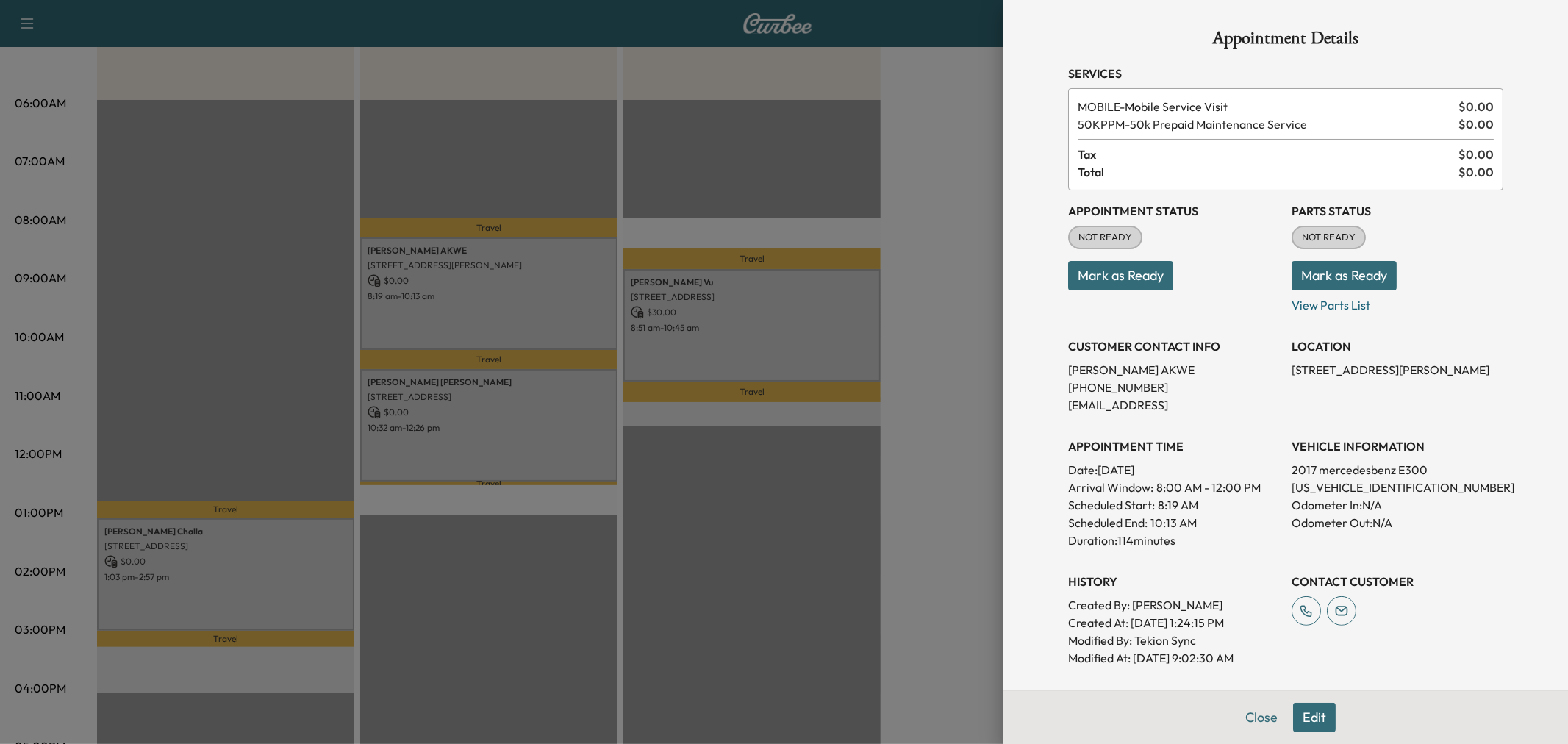
click at [490, 283] on div at bounding box center [784, 372] width 1568 height 744
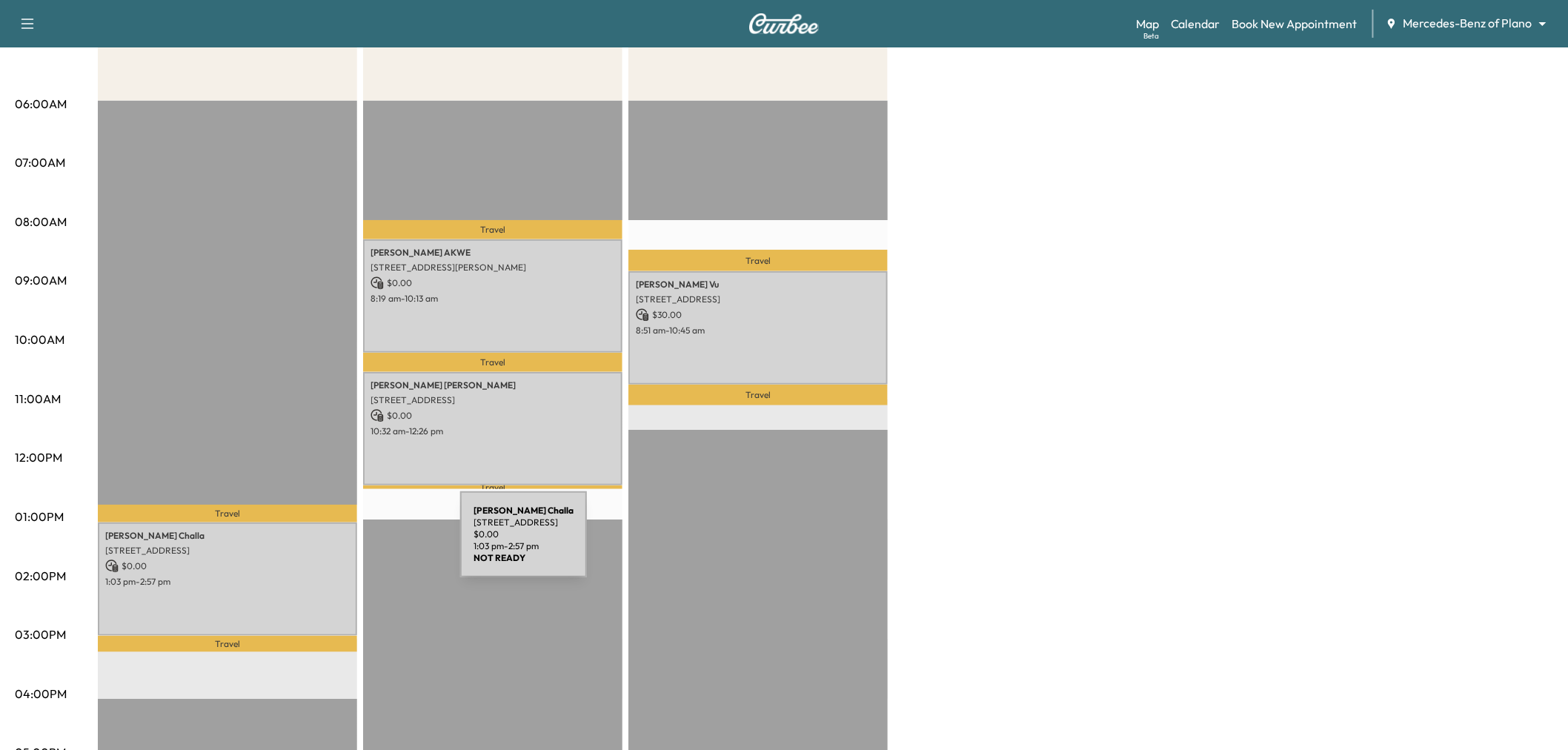
click at [299, 576] on p "1:03 pm - 2:57 pm" at bounding box center [227, 582] width 245 height 12
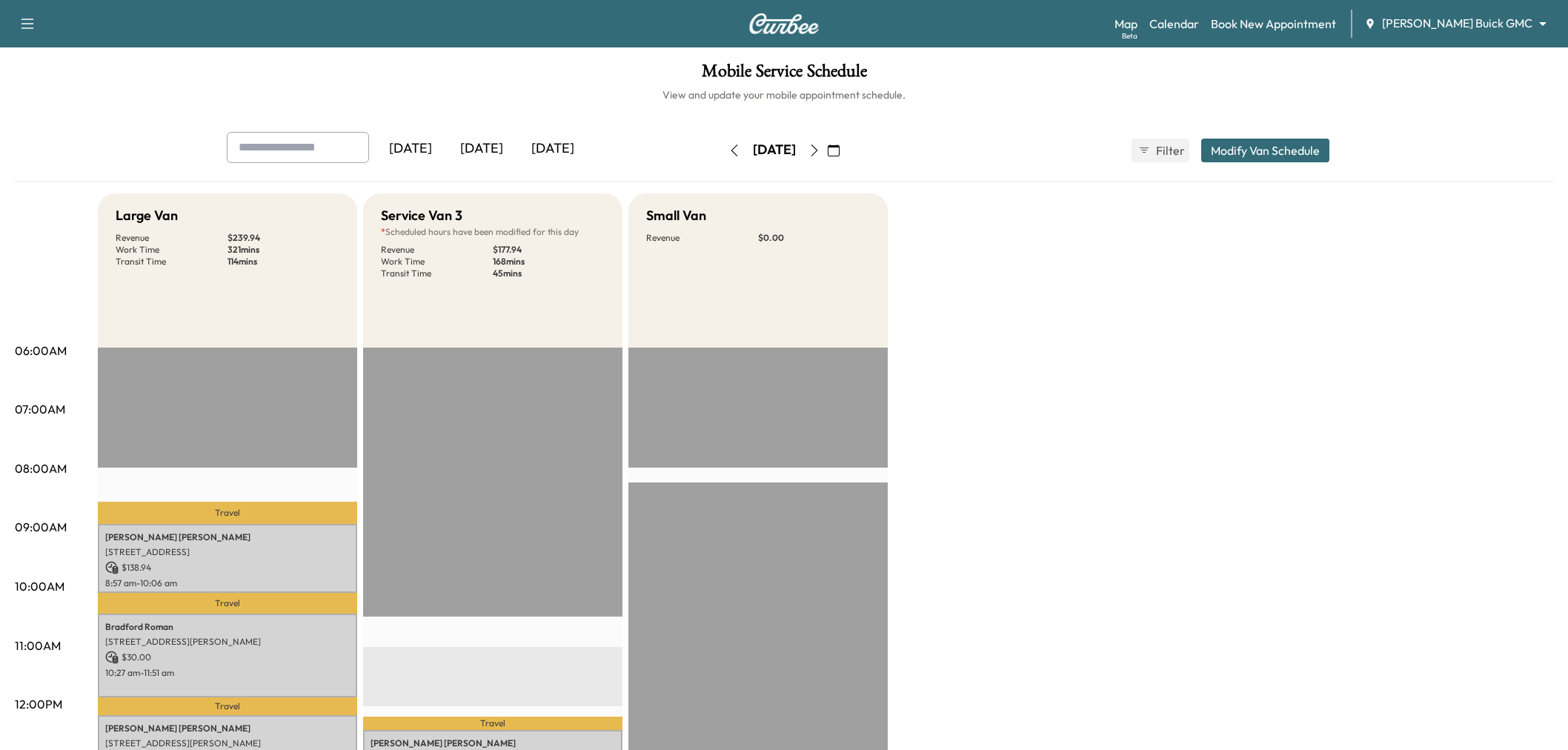
scroll to position [246, 0]
